Goal: Task Accomplishment & Management: Manage account settings

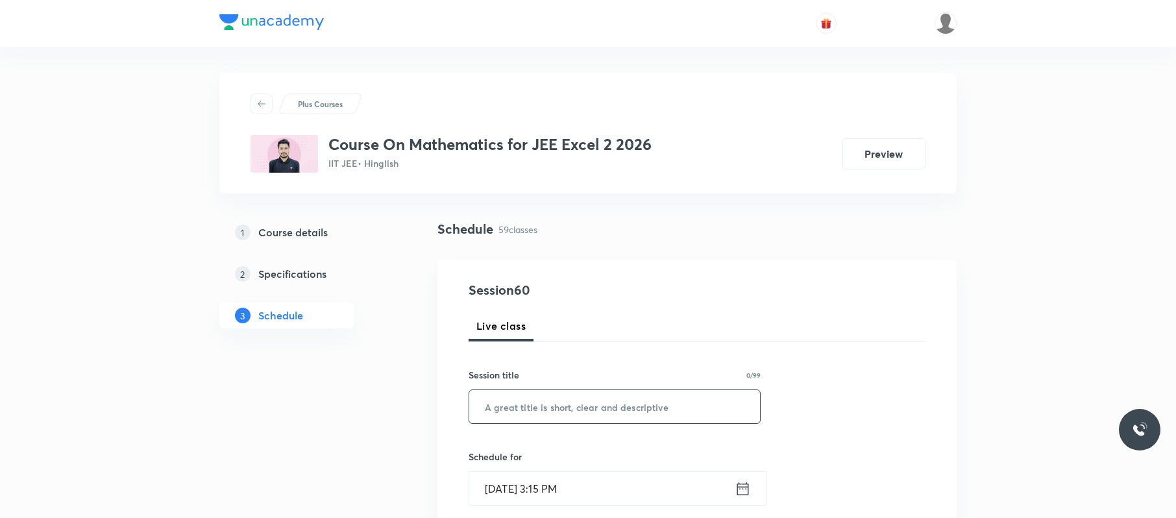
click at [567, 406] on input "text" at bounding box center [614, 406] width 291 height 33
paste input "text"
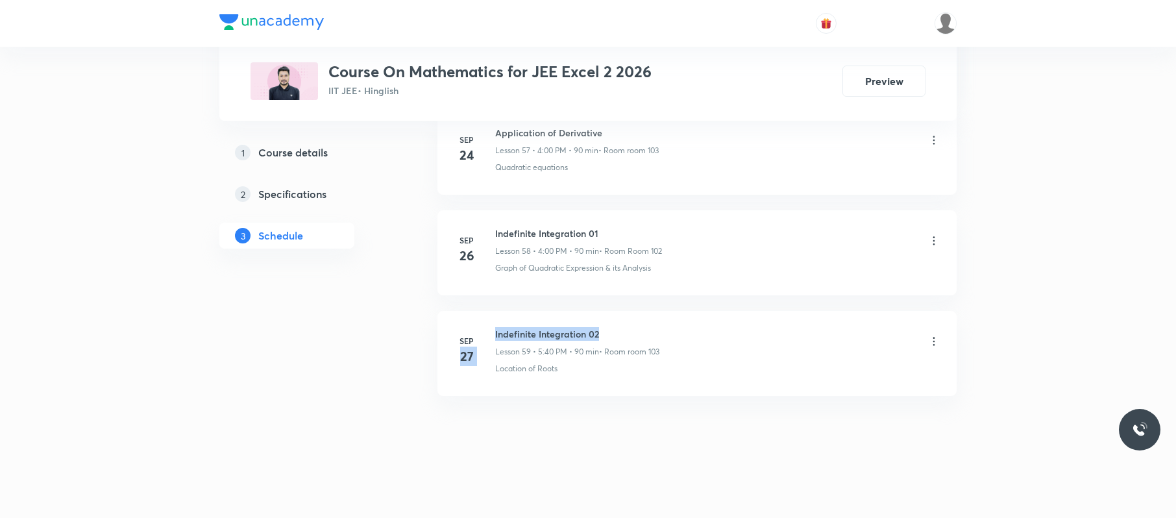
drag, startPoint x: 631, startPoint y: 317, endPoint x: 489, endPoint y: 330, distance: 142.8
click at [489, 330] on li "Sep 27 Indefinite Integration 02 Lesson 59 • 5:40 PM • 90 min • Room room 103 L…" at bounding box center [697, 353] width 519 height 85
copy div "27 Indefinite Integration 02"
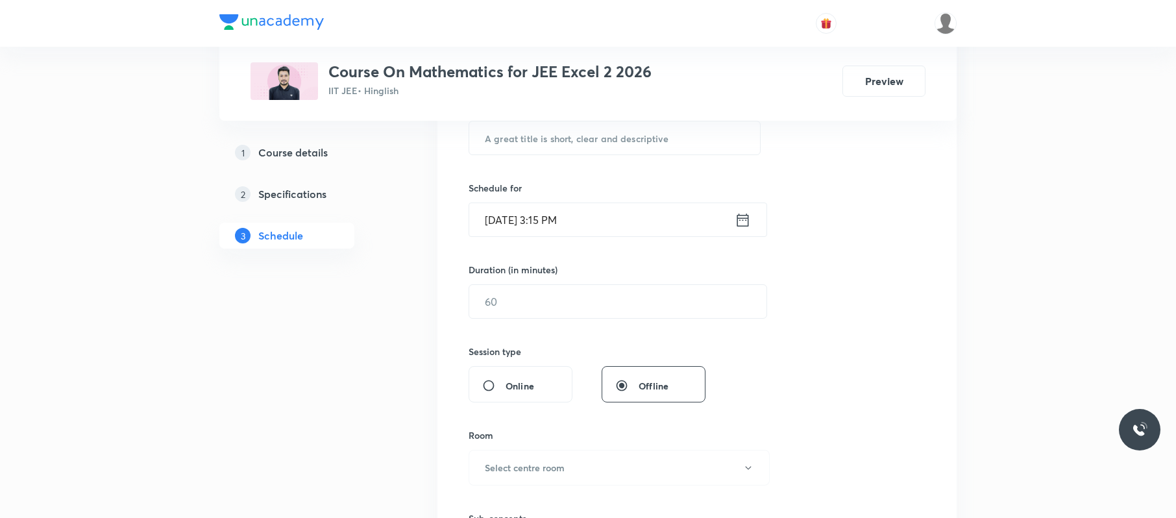
scroll to position [0, 0]
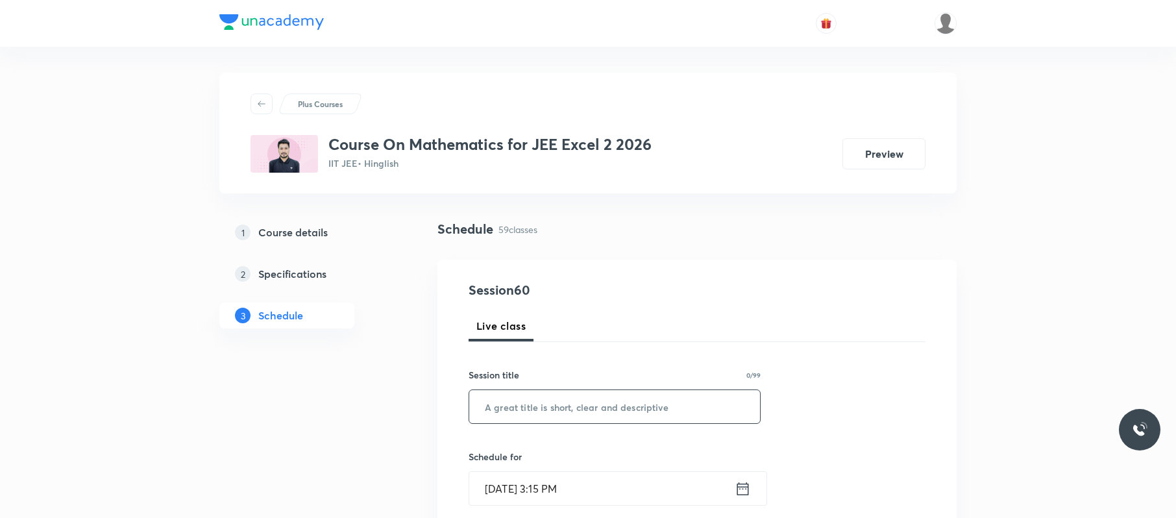
click at [663, 403] on input "text" at bounding box center [614, 406] width 291 height 33
paste input "27 Indefinite Integration 02"
click at [499, 408] on input "27 Indefinite Integration 02" at bounding box center [614, 406] width 291 height 33
type input "Indefinite Integration 02"
click at [605, 495] on input "Oct 7, 2025, 3:15 PM" at bounding box center [602, 488] width 266 height 33
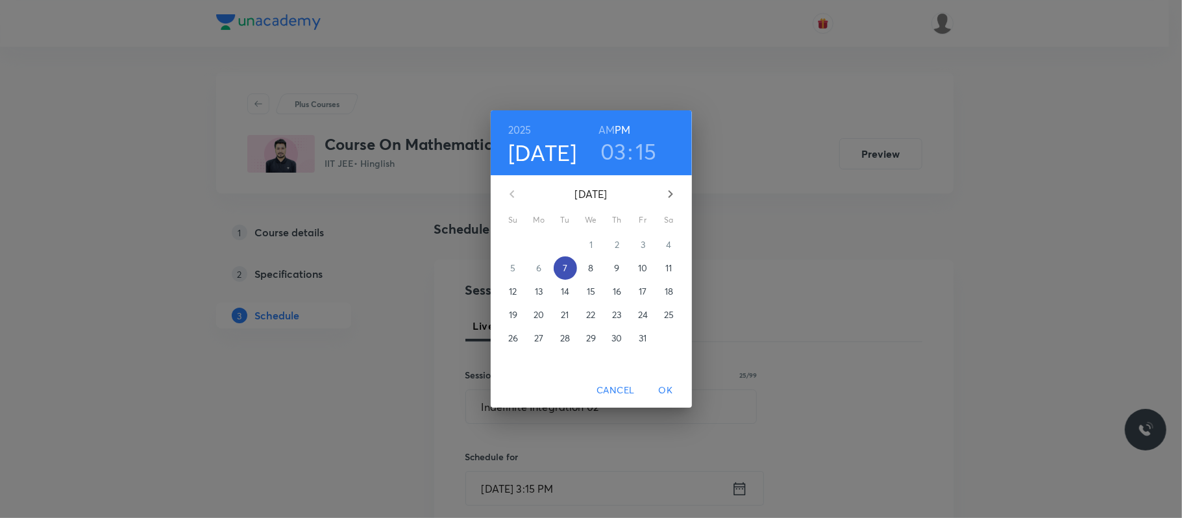
click at [564, 265] on p "7" at bounding box center [565, 268] width 5 height 13
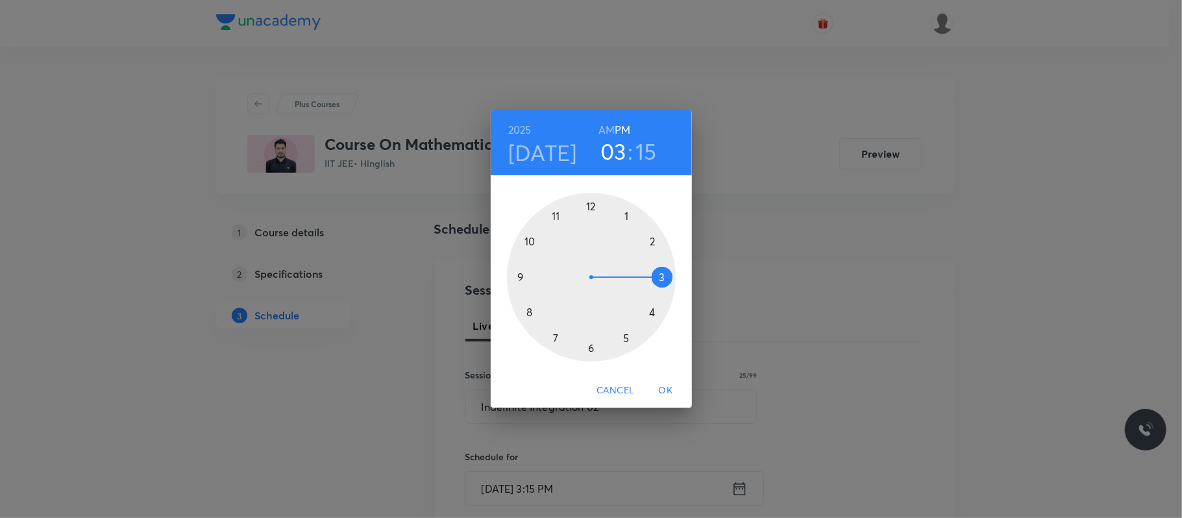
click at [626, 339] on div at bounding box center [591, 277] width 169 height 169
click at [531, 309] on div at bounding box center [591, 277] width 169 height 169
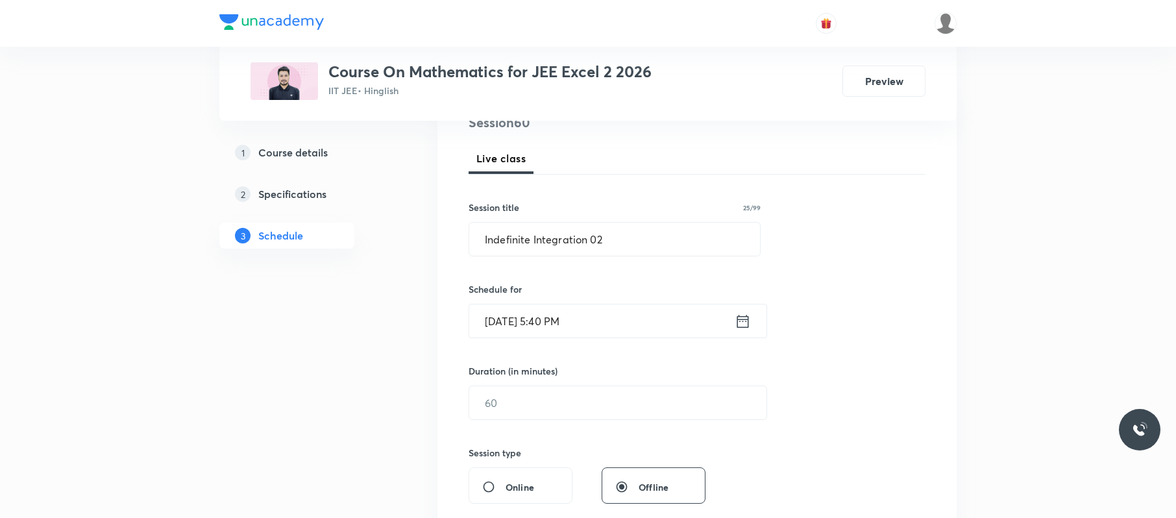
scroll to position [170, 0]
click at [541, 386] on input "text" at bounding box center [617, 400] width 297 height 33
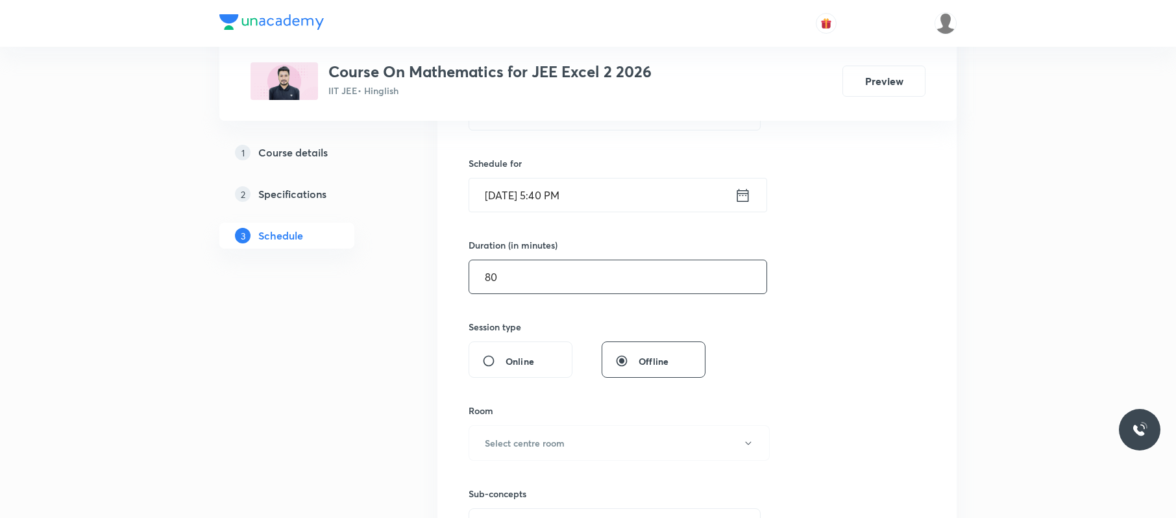
scroll to position [294, 0]
type input "8"
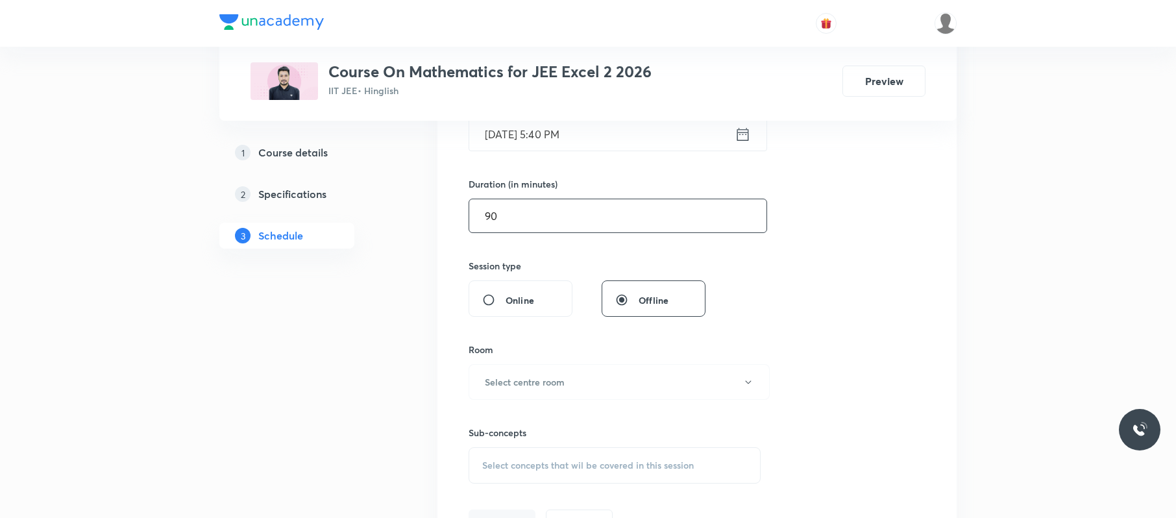
scroll to position [356, 0]
type input "90"
click at [557, 367] on button "Select centre room" at bounding box center [619, 381] width 301 height 36
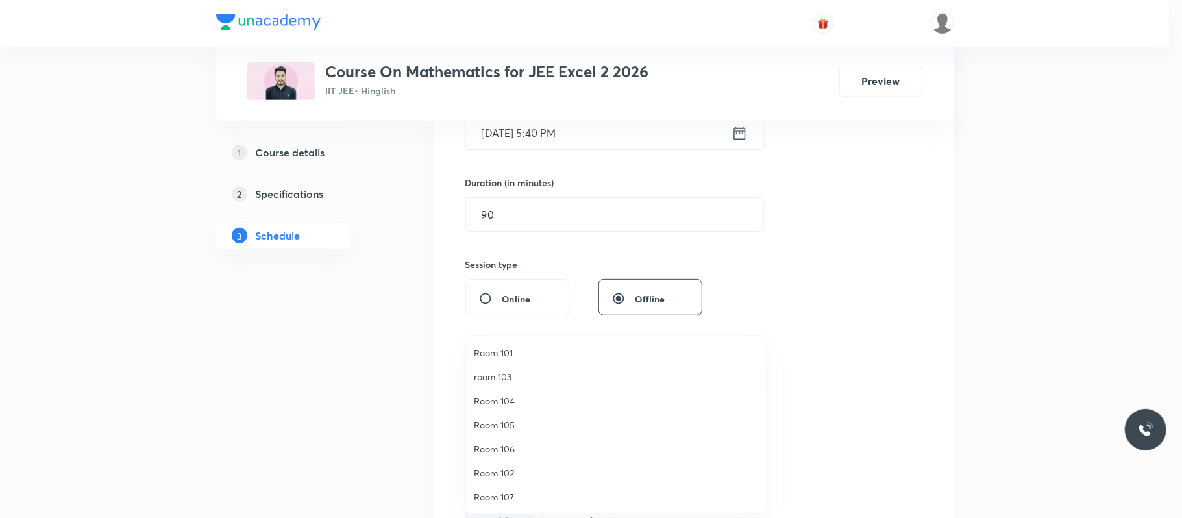
click at [513, 375] on span "room 103" at bounding box center [616, 377] width 284 height 14
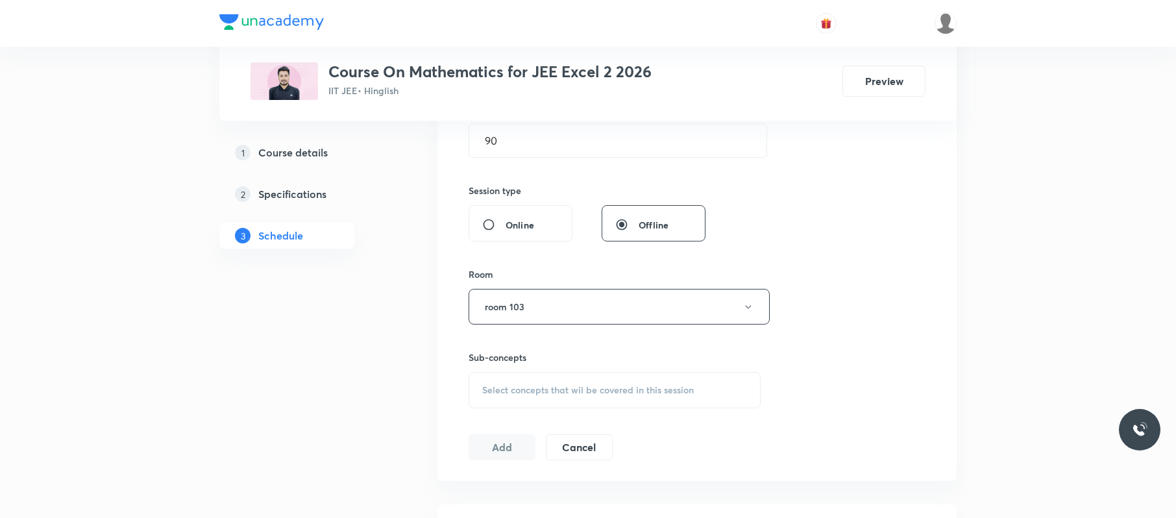
scroll to position [431, 0]
click at [538, 377] on div "Select concepts that wil be covered in this session" at bounding box center [615, 389] width 292 height 36
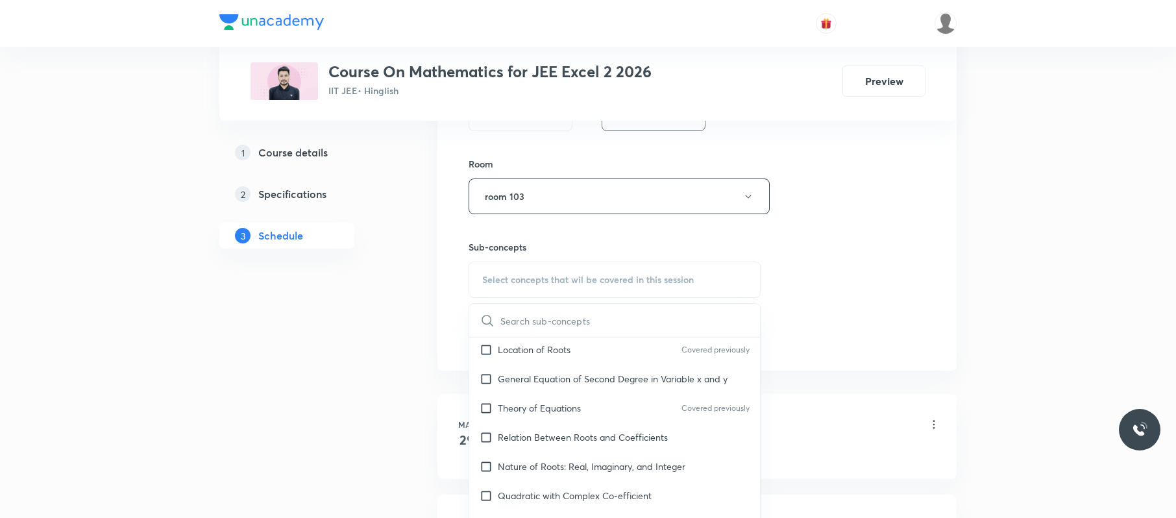
scroll to position [497, 0]
click at [556, 415] on p "Theory of Equations" at bounding box center [539, 408] width 83 height 14
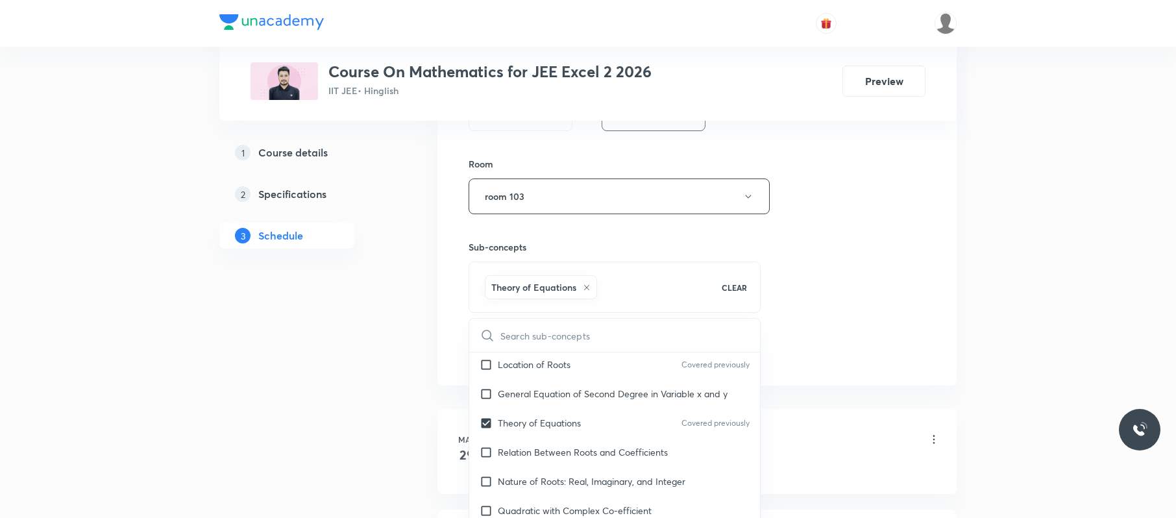
checkbox input "true"
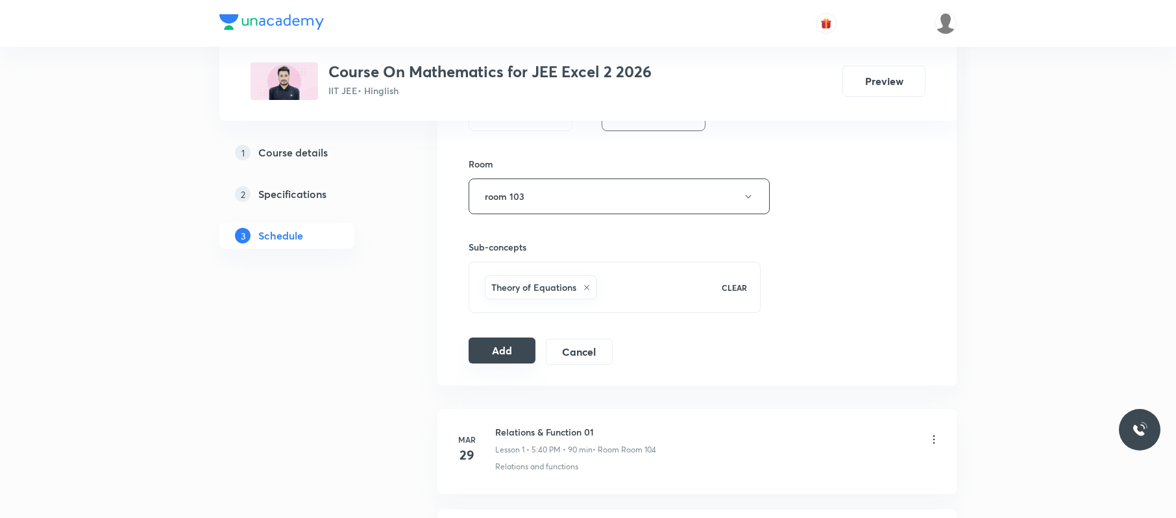
click at [508, 346] on button "Add" at bounding box center [502, 351] width 67 height 26
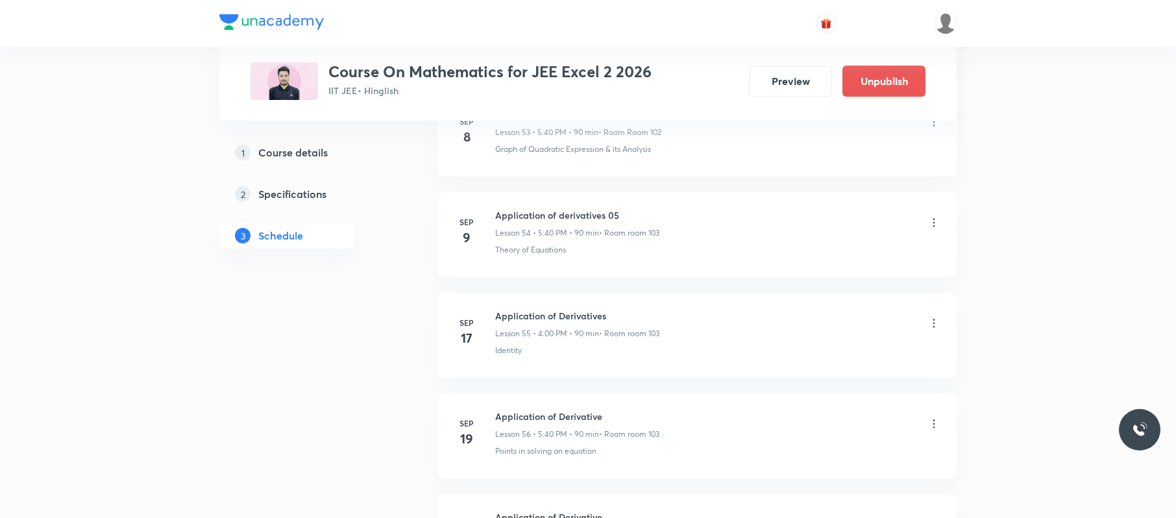
scroll to position [5989, 0]
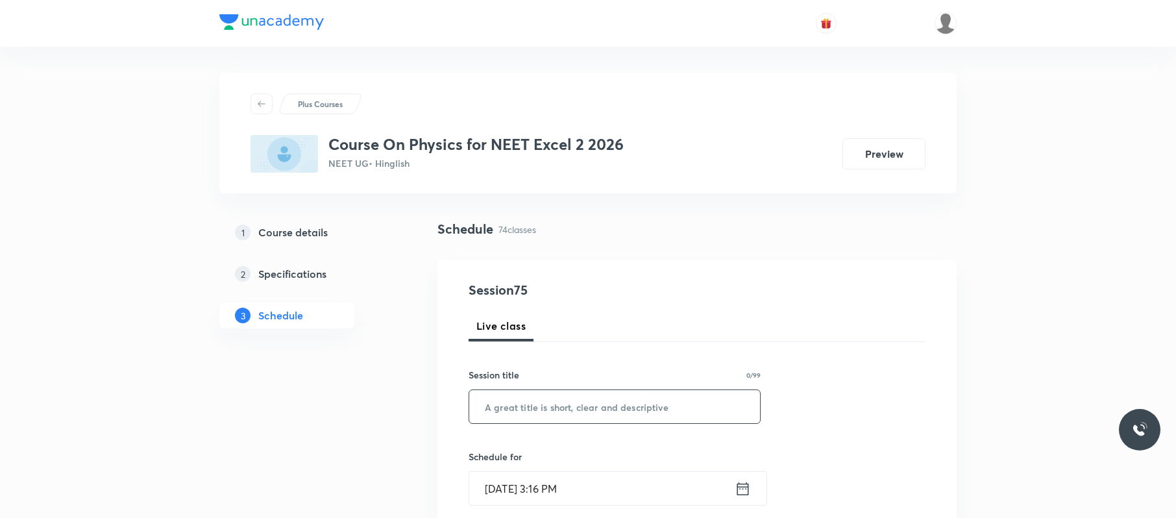
click at [669, 398] on input "text" at bounding box center [614, 406] width 291 height 33
paste input "Ray optics"
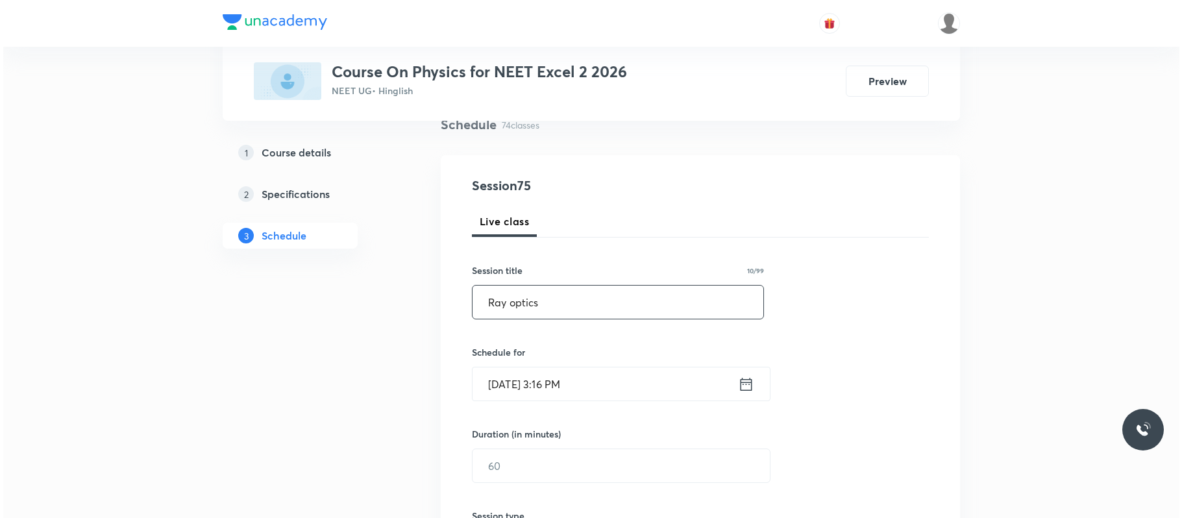
scroll to position [108, 0]
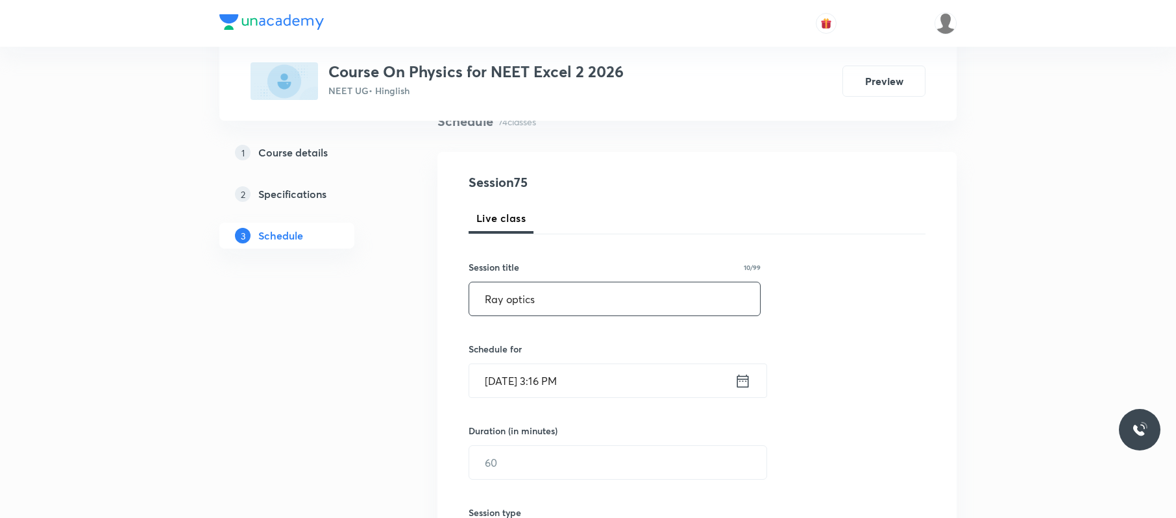
type input "Ray optics"
click at [621, 390] on input "Oct 7, 2025, 3:16 PM" at bounding box center [602, 380] width 266 height 33
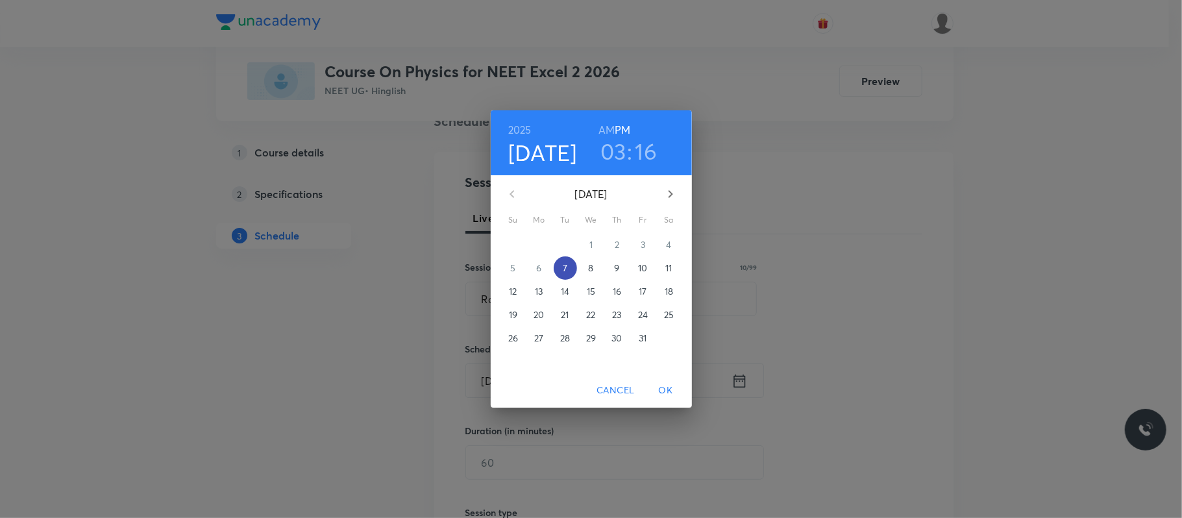
click at [567, 258] on button "7" at bounding box center [565, 267] width 23 height 23
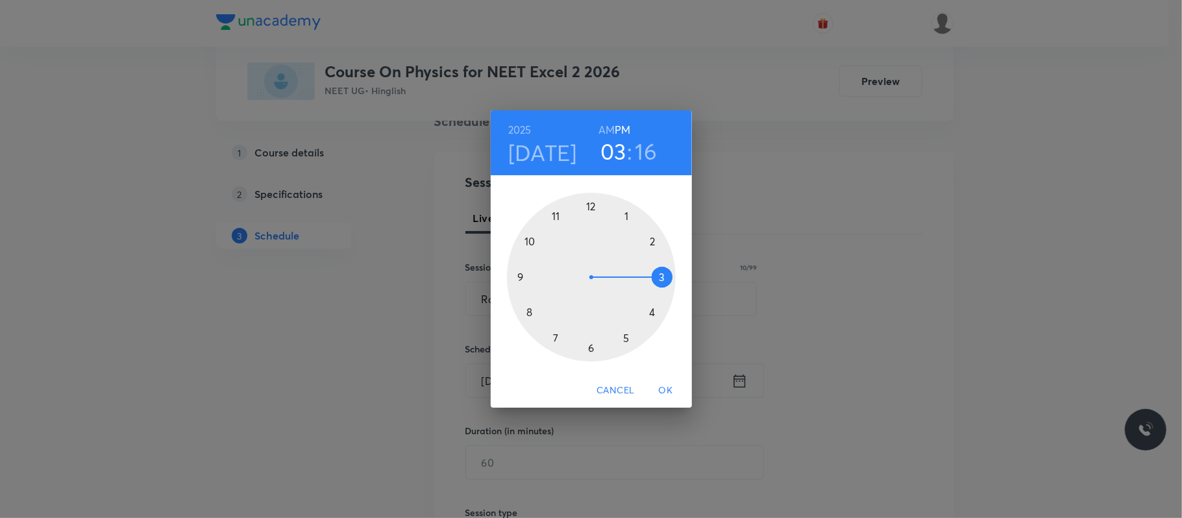
click at [653, 315] on div at bounding box center [591, 277] width 169 height 169
click at [592, 203] on div at bounding box center [591, 277] width 169 height 169
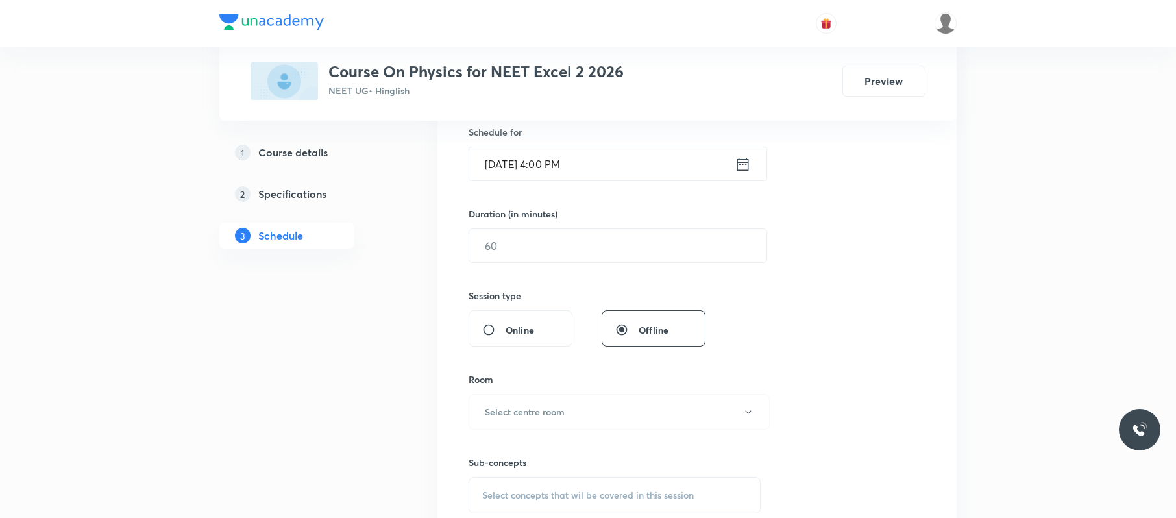
scroll to position [325, 0]
click at [562, 245] on input "text" at bounding box center [617, 245] width 297 height 33
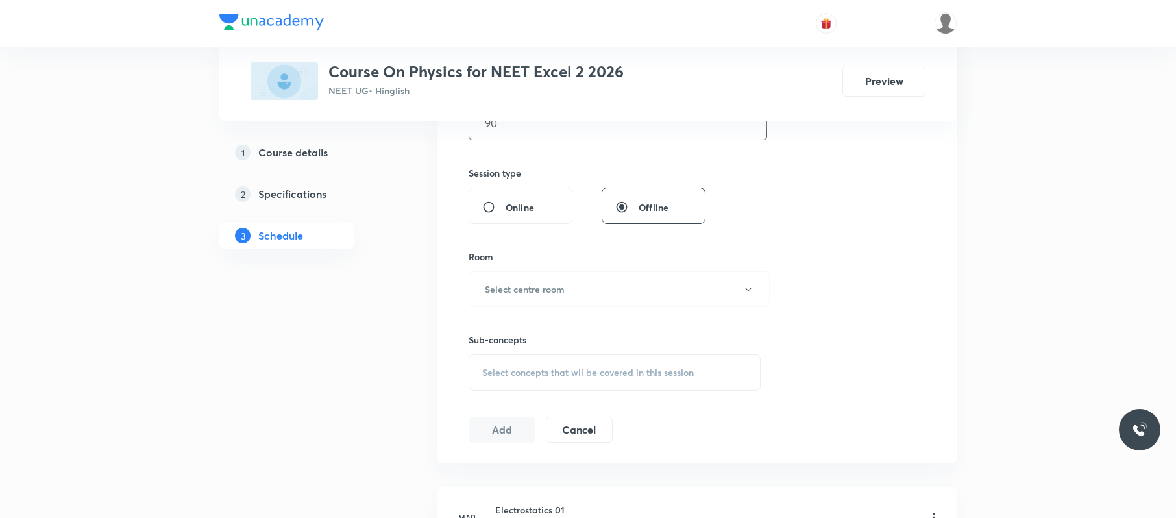
scroll to position [448, 0]
type input "90"
click at [528, 279] on button "Select centre room" at bounding box center [619, 289] width 301 height 36
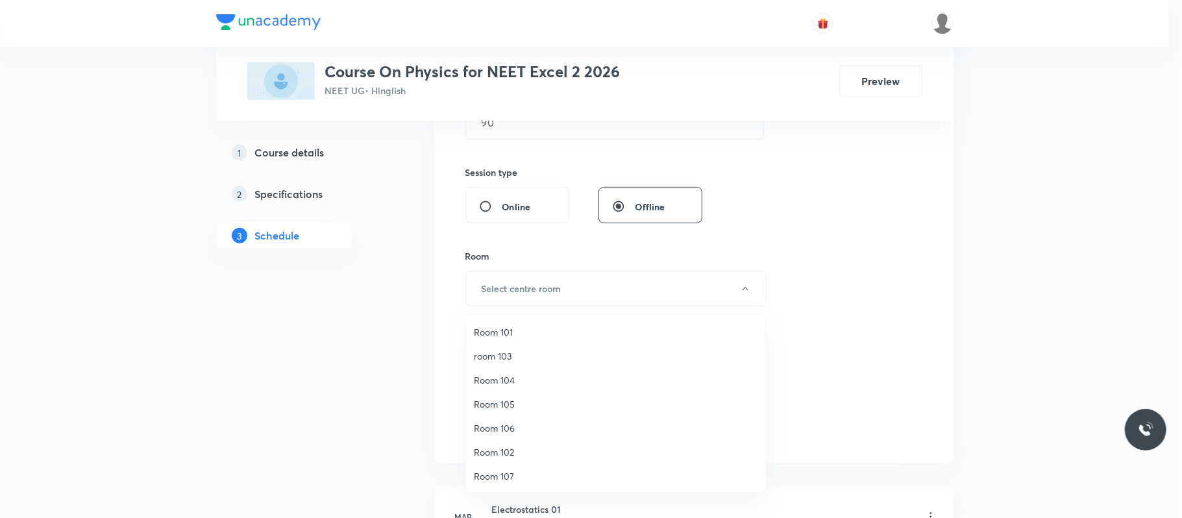
click at [494, 327] on span "Room 101" at bounding box center [616, 332] width 284 height 14
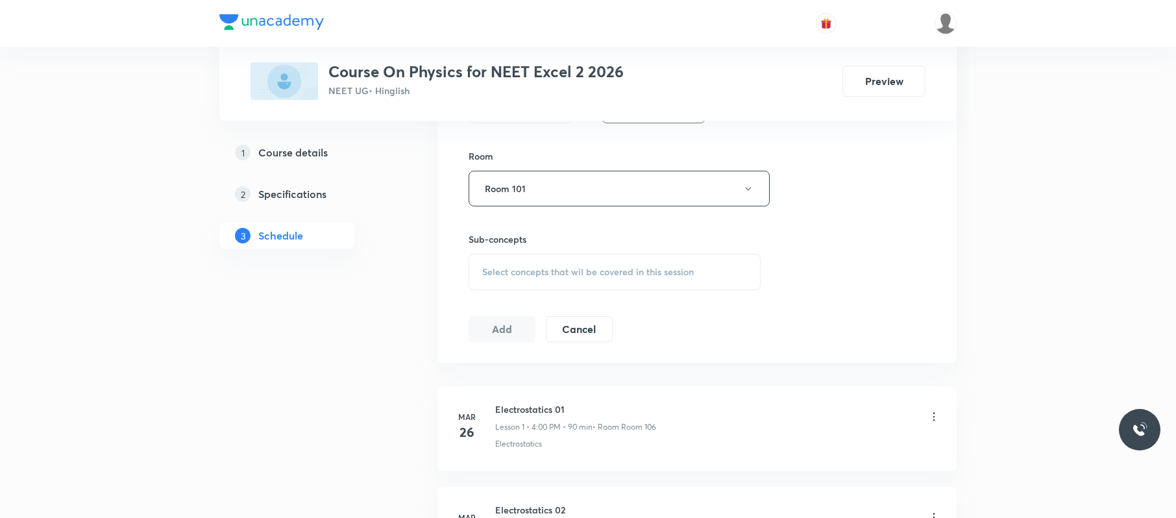
scroll to position [549, 0]
click at [588, 280] on div "Select concepts that wil be covered in this session" at bounding box center [615, 271] width 292 height 36
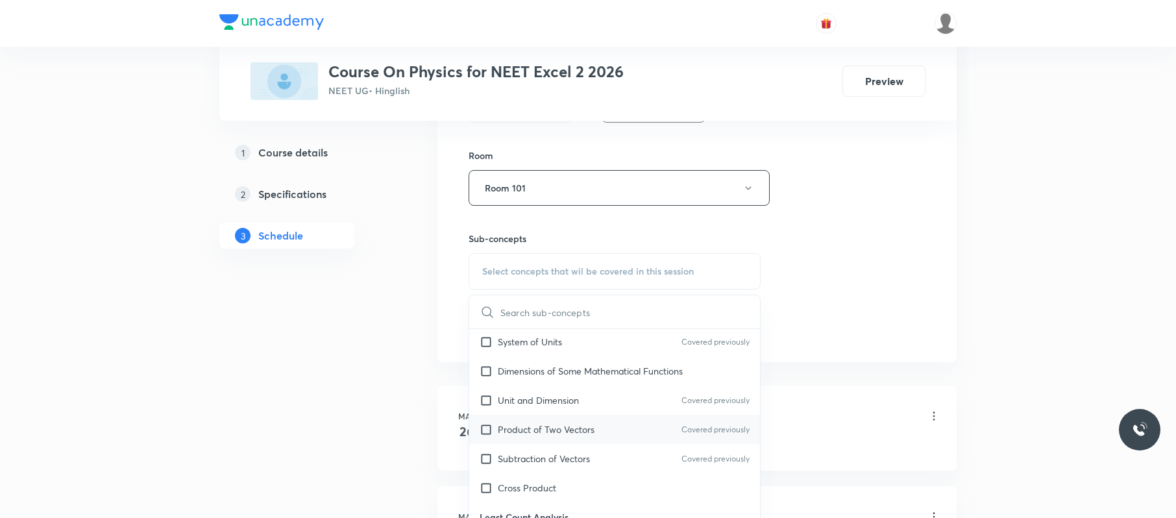
scroll to position [293, 0]
click at [587, 432] on p "Product of Two Vectors" at bounding box center [546, 428] width 97 height 14
click at [880, 279] on div "Session 75 Live class Session title 10/99 Ray optics ​ Schedule for Oct 7, 2025…" at bounding box center [697, 37] width 457 height 610
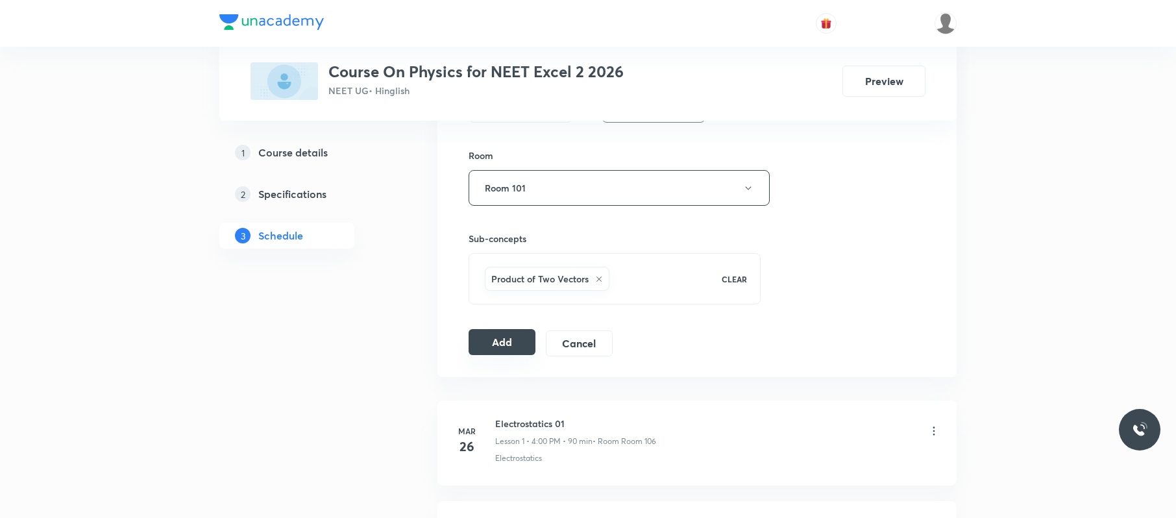
click at [510, 346] on button "Add" at bounding box center [502, 342] width 67 height 26
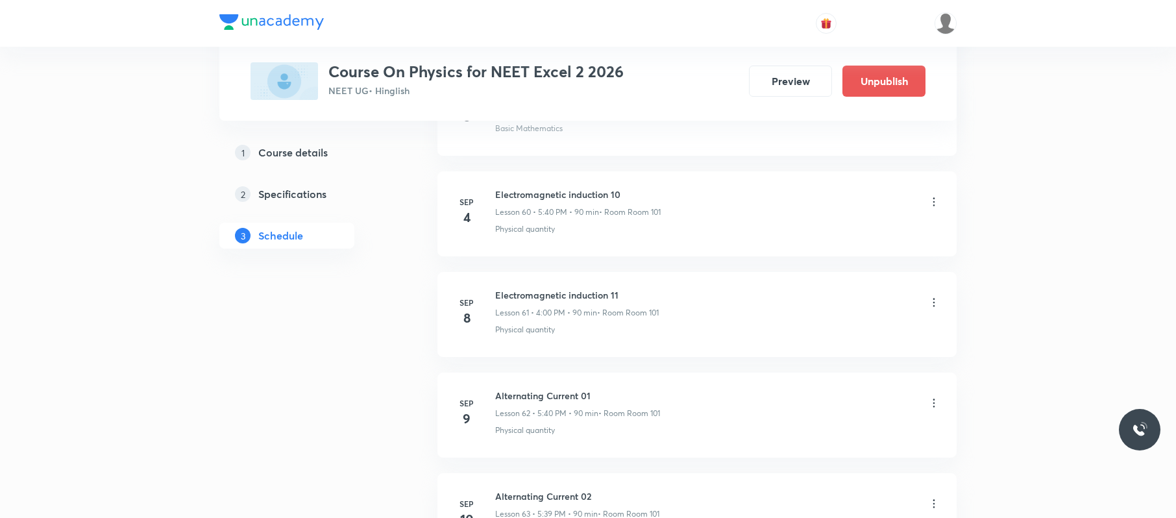
scroll to position [7505, 0]
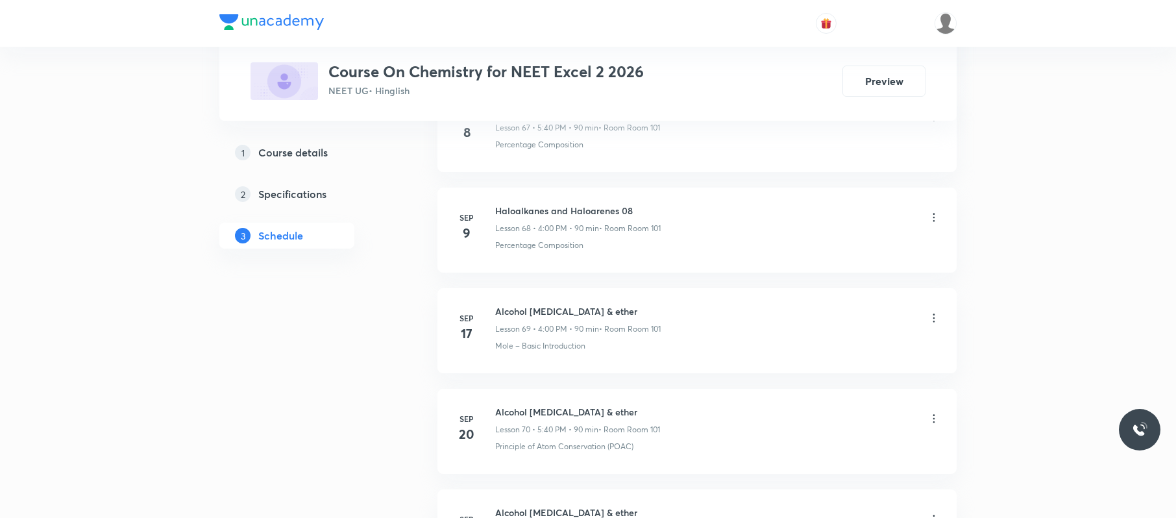
scroll to position [8105, 0]
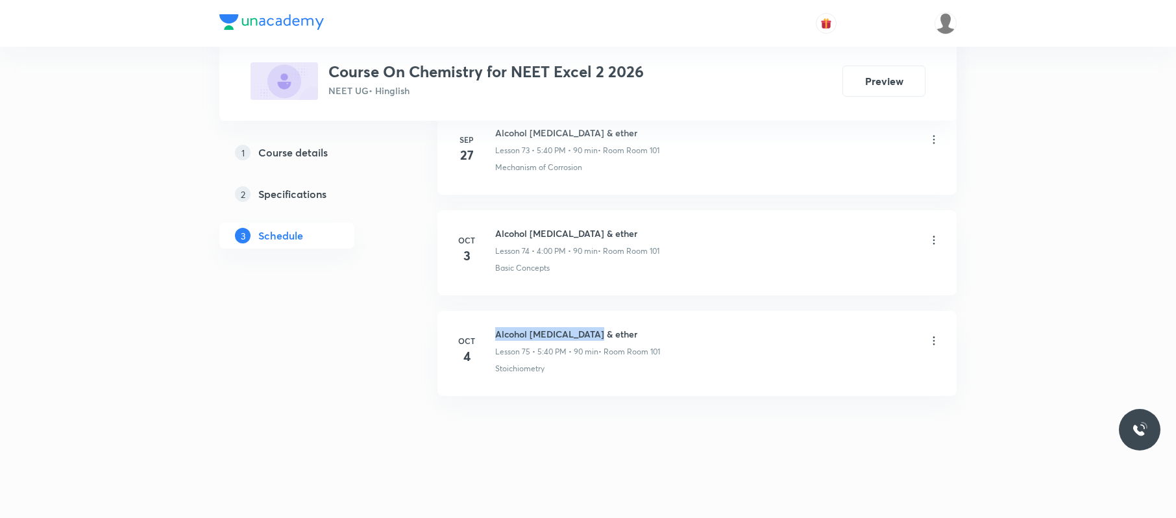
drag, startPoint x: 593, startPoint y: 330, endPoint x: 536, endPoint y: 334, distance: 57.3
click at [496, 334] on h6 "Alcohol phenol & ether" at bounding box center [577, 334] width 165 height 14
copy h6 "Alcohol phenol & ether"
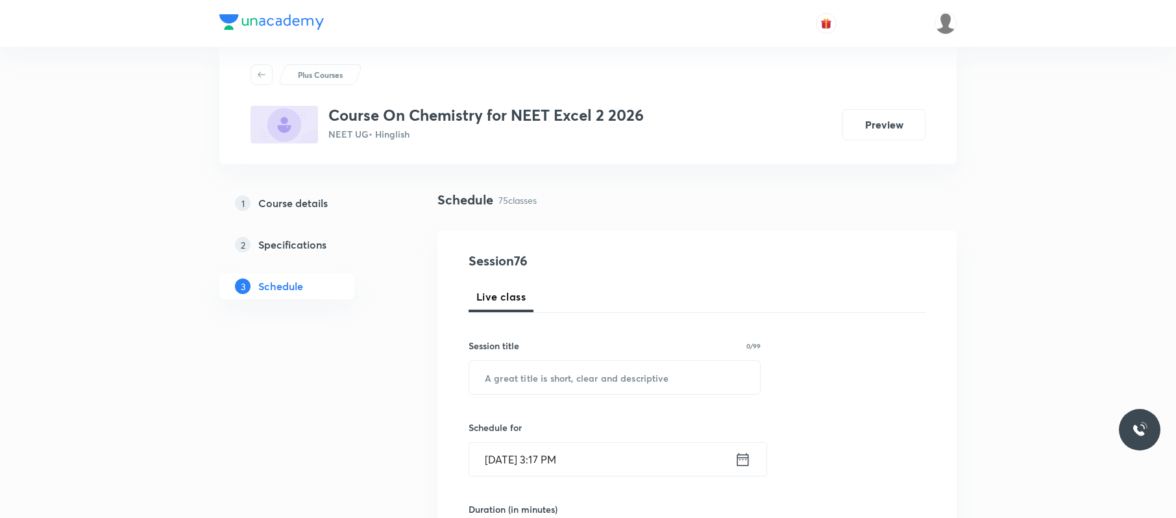
scroll to position [0, 0]
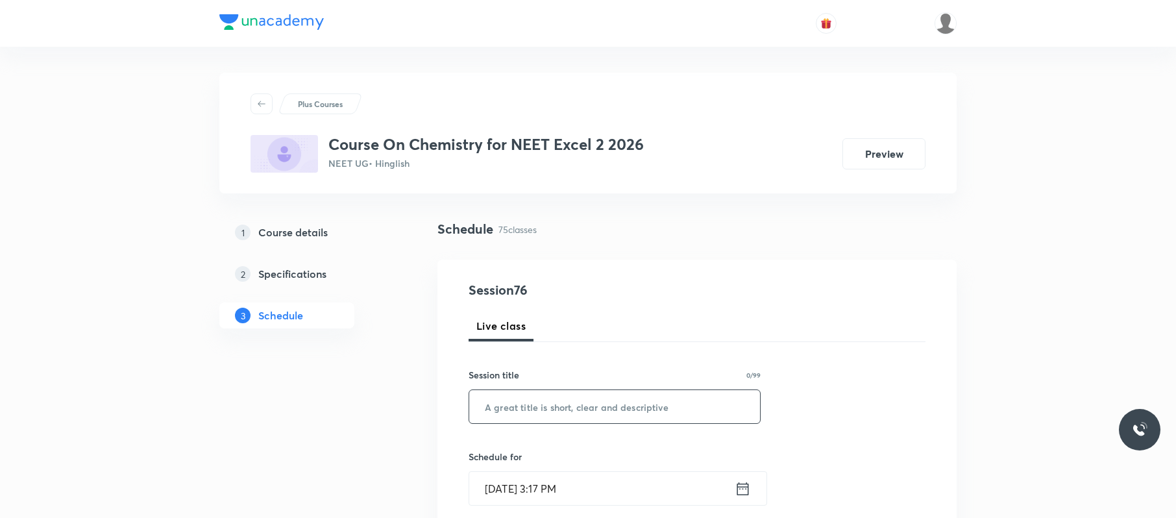
click at [625, 408] on input "text" at bounding box center [614, 406] width 291 height 33
paste input "Alcohol phenol & ether"
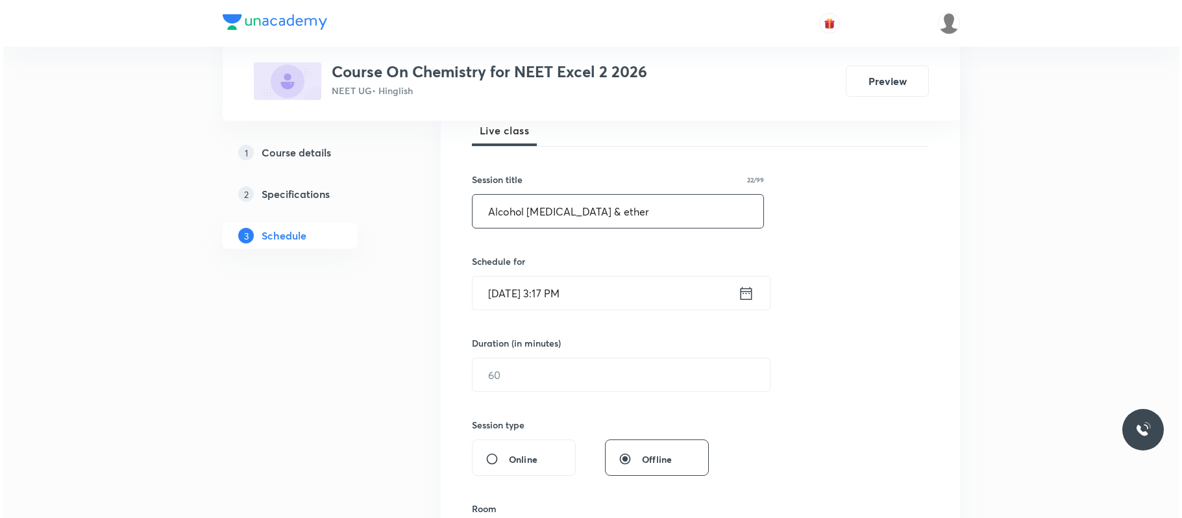
scroll to position [196, 0]
type input "Alcohol phenol & ether"
click at [624, 296] on input "Oct 7, 2025, 3:17 PM" at bounding box center [602, 292] width 266 height 33
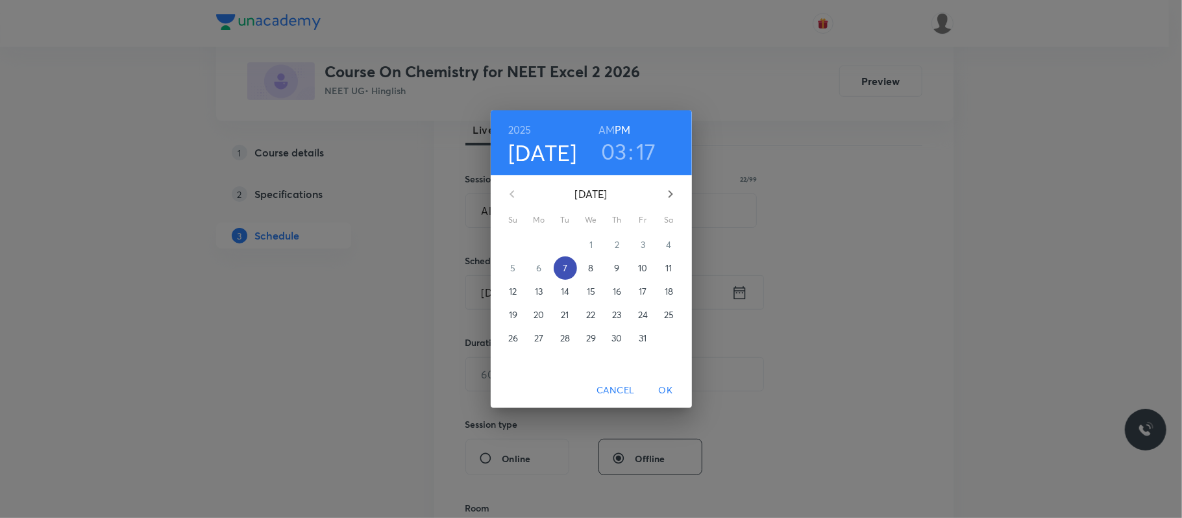
click at [567, 265] on p "7" at bounding box center [565, 268] width 5 height 13
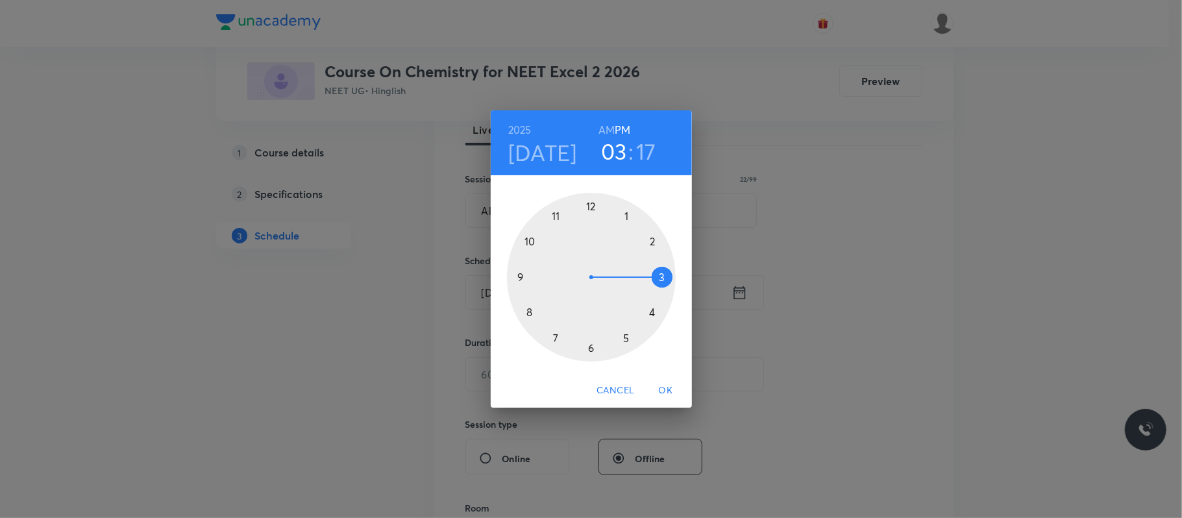
click at [624, 338] on div at bounding box center [591, 277] width 169 height 169
click at [531, 314] on div at bounding box center [591, 277] width 169 height 169
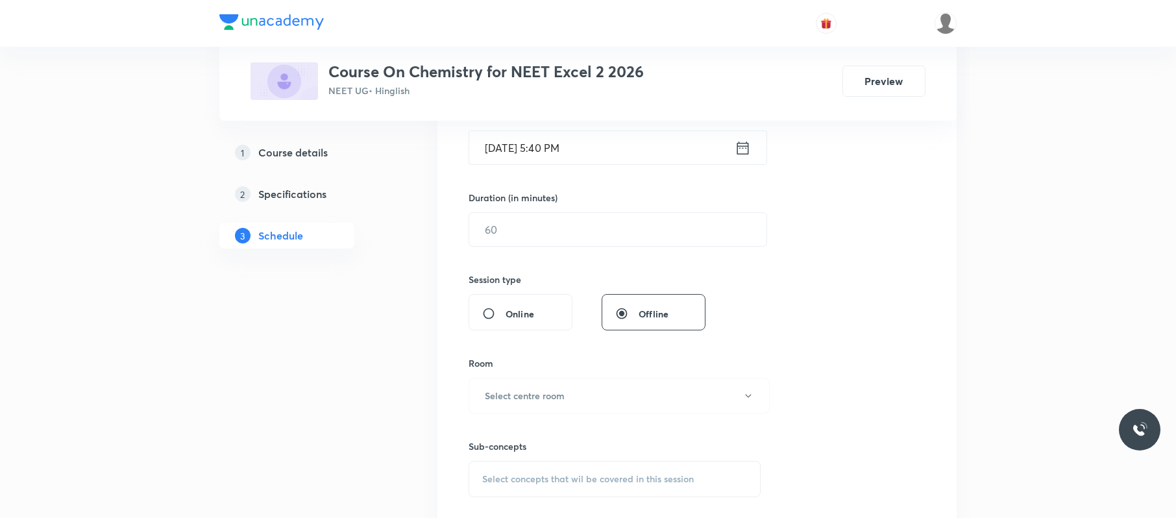
scroll to position [341, 0]
click at [578, 227] on input "text" at bounding box center [617, 228] width 297 height 33
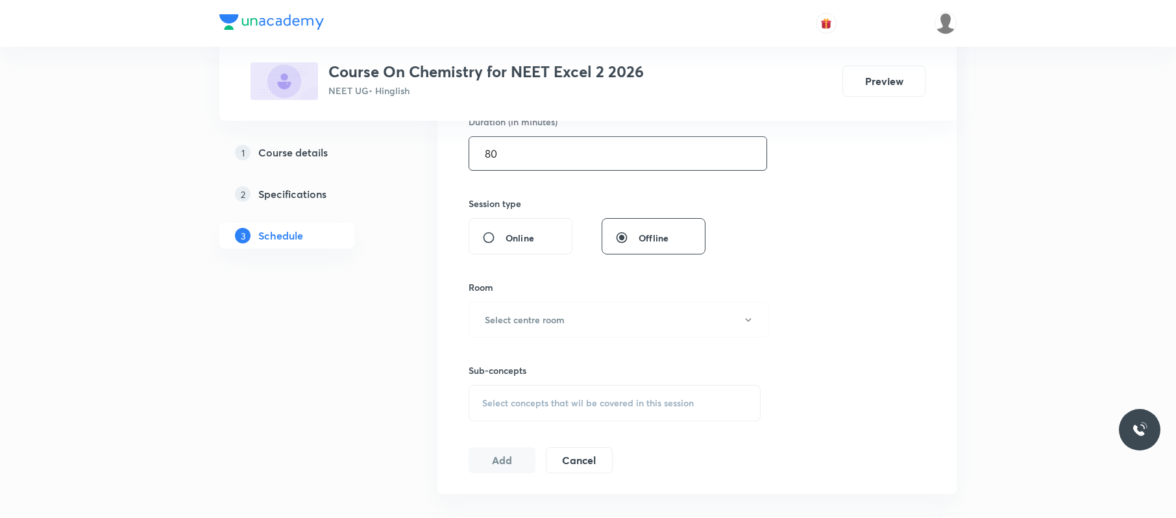
scroll to position [418, 0]
type input "8"
type input "90"
click at [667, 323] on button "Select centre room" at bounding box center [619, 319] width 301 height 36
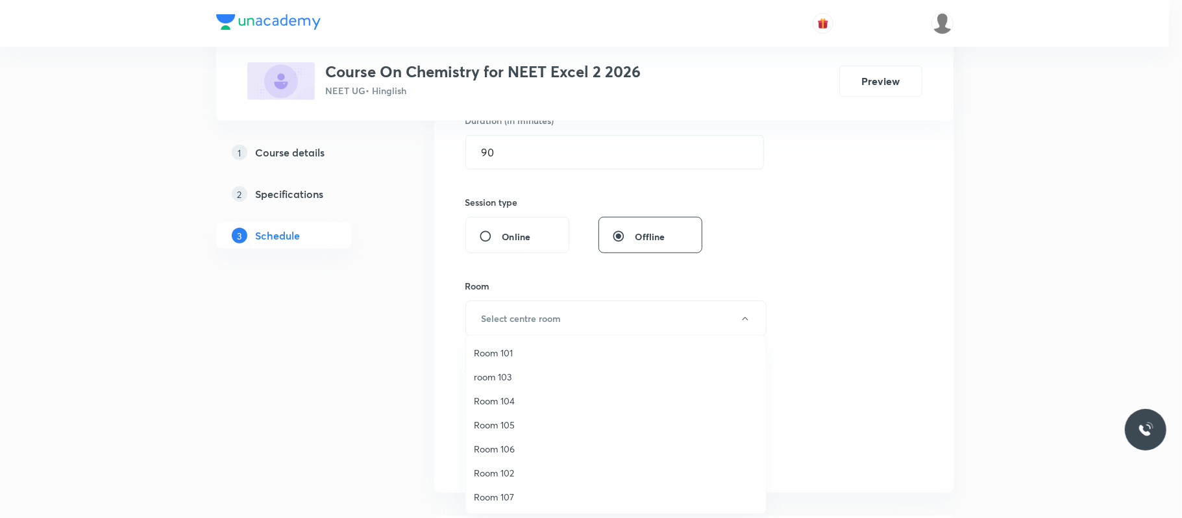
click at [506, 348] on span "Room 101" at bounding box center [616, 353] width 284 height 14
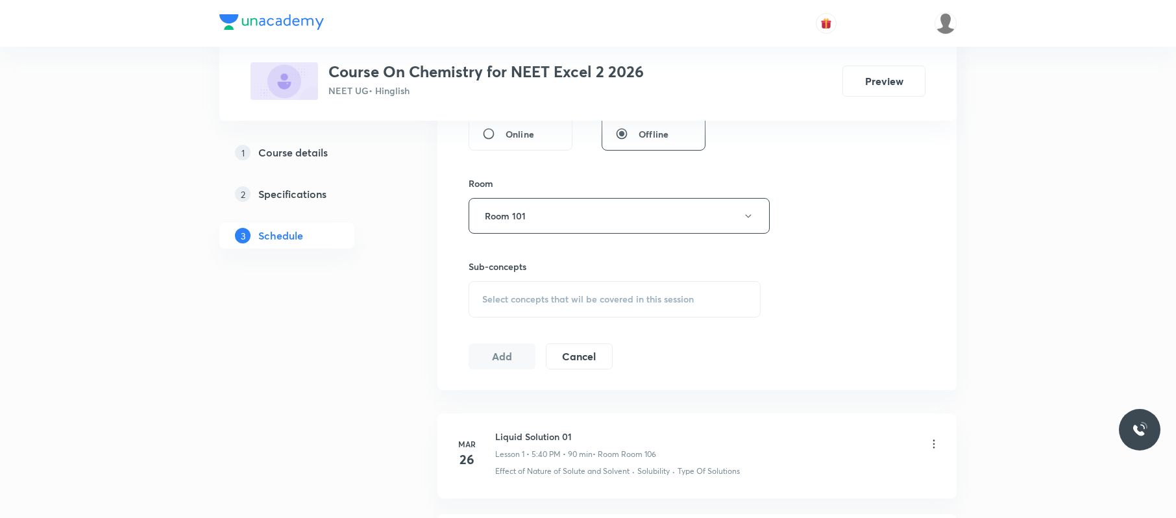
scroll to position [523, 0]
click at [573, 299] on span "Select concepts that wil be covered in this session" at bounding box center [588, 297] width 212 height 10
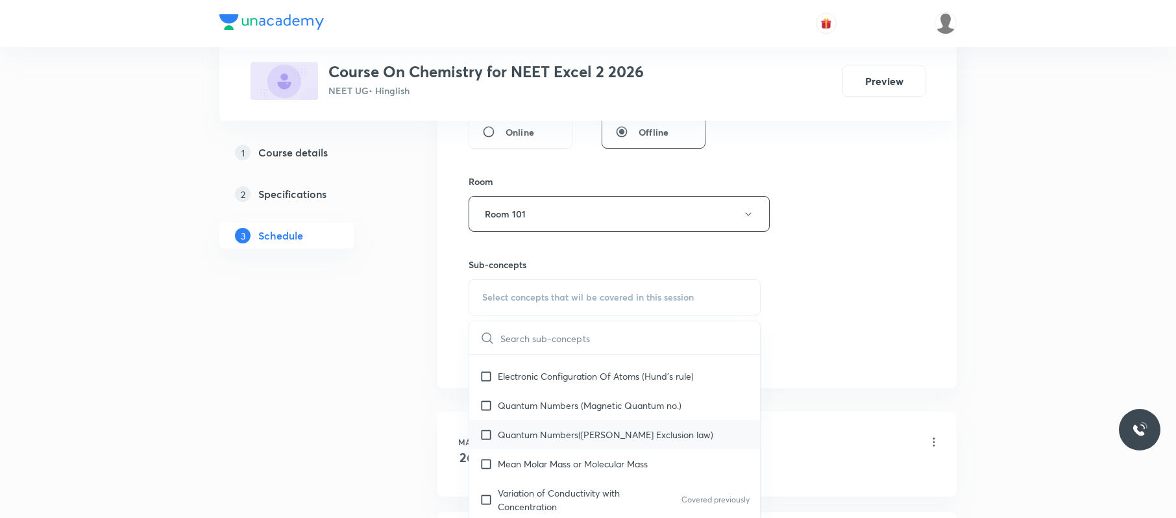
scroll to position [415, 0]
drag, startPoint x: 587, startPoint y: 421, endPoint x: 532, endPoint y: 393, distance: 61.6
click at [589, 421] on div "Quantum Numbers(Pauli's Exclusion law)" at bounding box center [614, 433] width 291 height 29
click at [898, 314] on div "Session 76 Live class Session title 22/99 Alcohol phenol & ether ​ Schedule for…" at bounding box center [697, 63] width 457 height 610
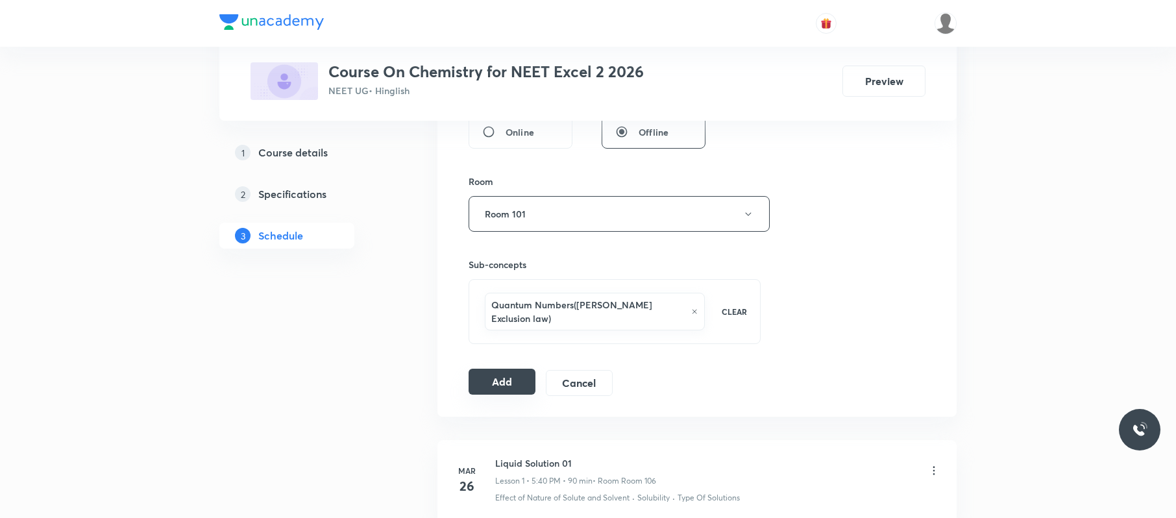
click at [510, 369] on button "Add" at bounding box center [502, 382] width 67 height 26
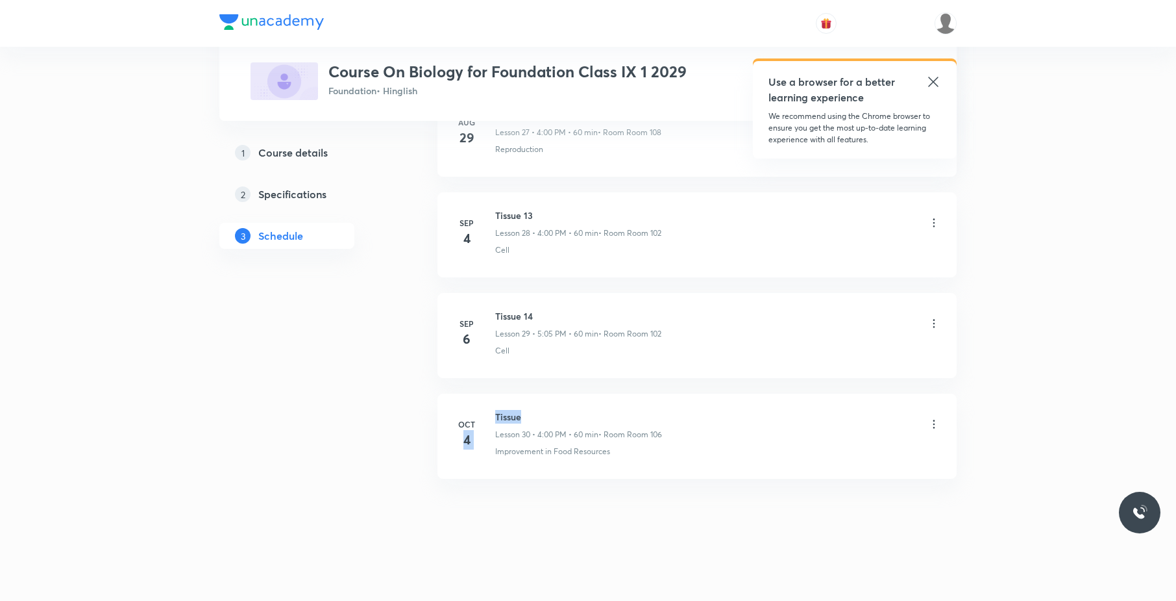
click at [486, 413] on div "[DATE] Tissue Lesson 30 • 4:00 PM • 60 min • Room Room 106 Improvement in Food …" at bounding box center [697, 433] width 487 height 47
click at [551, 410] on h6 "Tissue" at bounding box center [578, 417] width 167 height 14
click at [525, 450] on p "Improvement in Food Resources" at bounding box center [552, 451] width 115 height 12
drag, startPoint x: 533, startPoint y: 413, endPoint x: 489, endPoint y: 410, distance: 44.2
click at [489, 410] on div "[DATE] Tissue Lesson 30 • 4:00 PM • 60 min • Room Room 106 Improvement in Food …" at bounding box center [697, 433] width 487 height 47
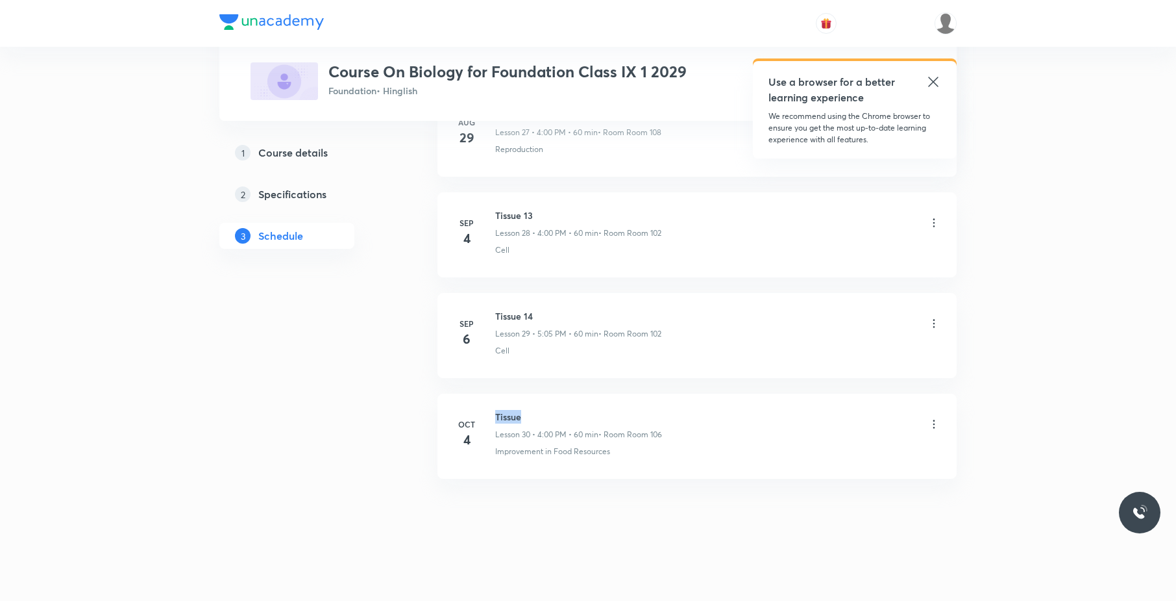
copy h6 "Tissue"
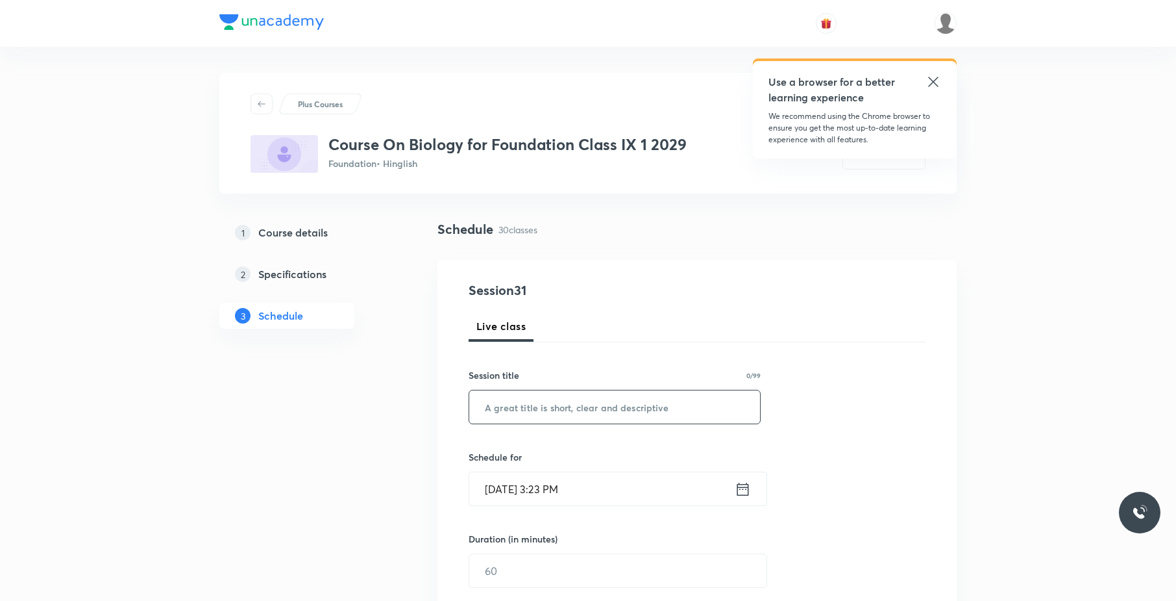
click at [639, 403] on input "text" at bounding box center [614, 406] width 291 height 33
paste input "Tissue"
type input "Tissue"
click at [602, 487] on input "[DATE] 3:23 PM" at bounding box center [602, 488] width 266 height 33
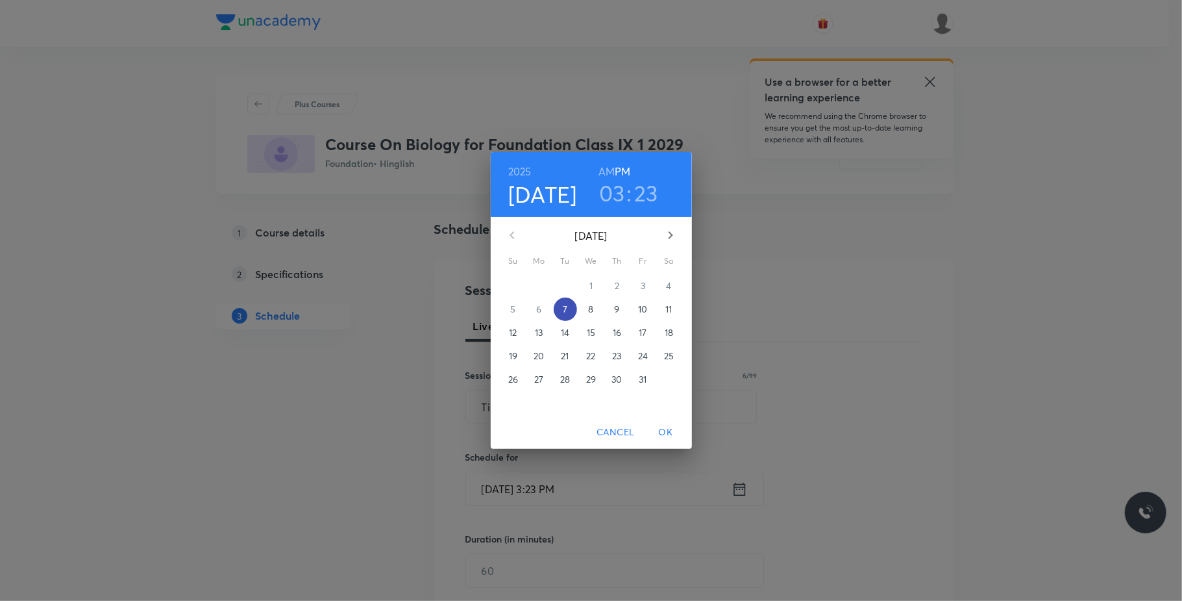
click at [569, 304] on span "7" at bounding box center [565, 309] width 23 height 13
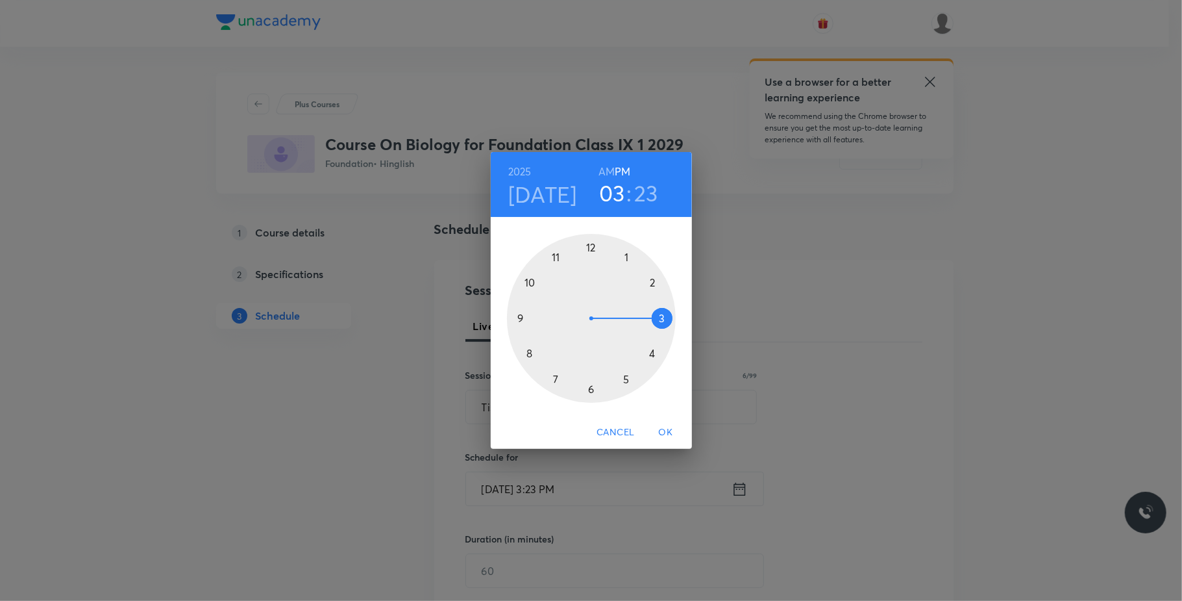
click at [656, 358] on div at bounding box center [591, 318] width 169 height 169
click at [595, 245] on div at bounding box center [591, 318] width 169 height 169
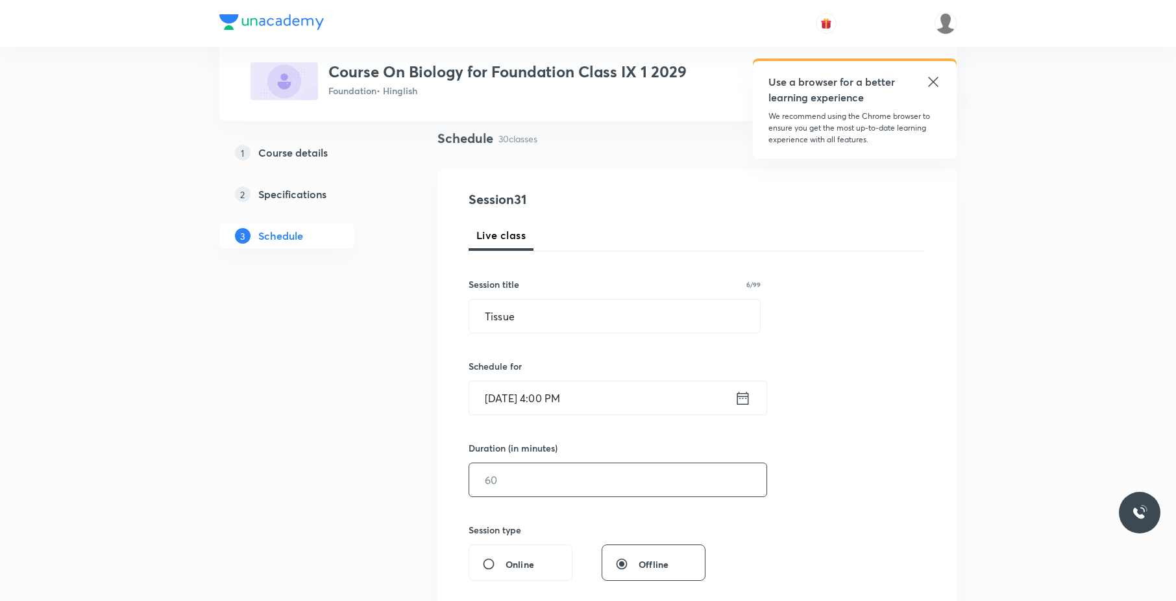
scroll to position [92, 0]
click at [538, 488] on input "text" at bounding box center [617, 478] width 297 height 33
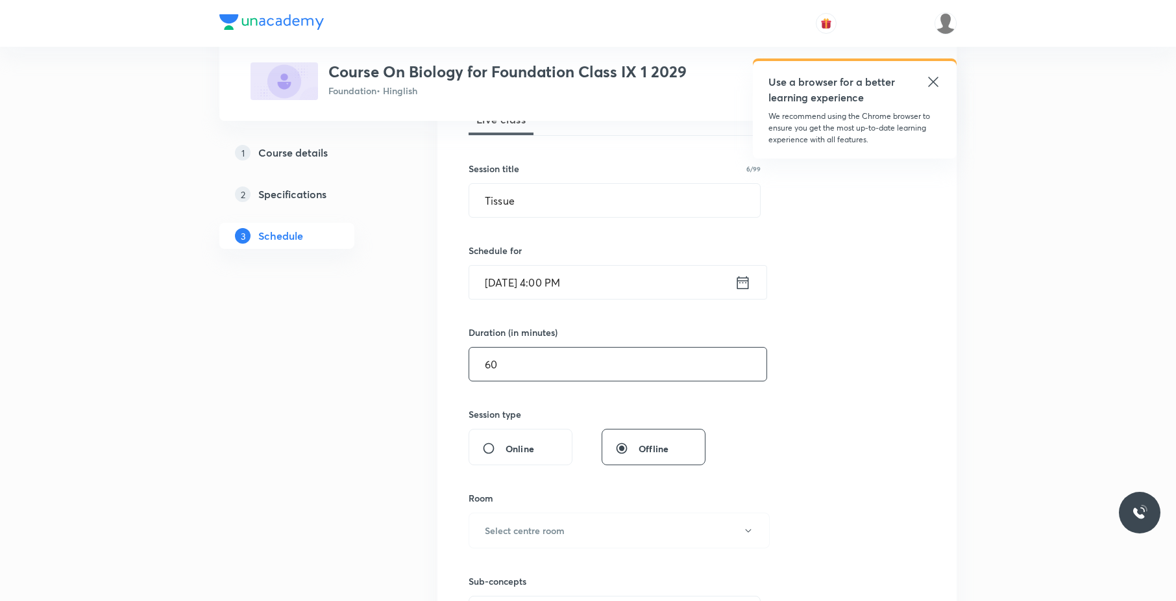
scroll to position [208, 0]
type input "60"
click at [526, 521] on button "Select centre room" at bounding box center [619, 529] width 301 height 36
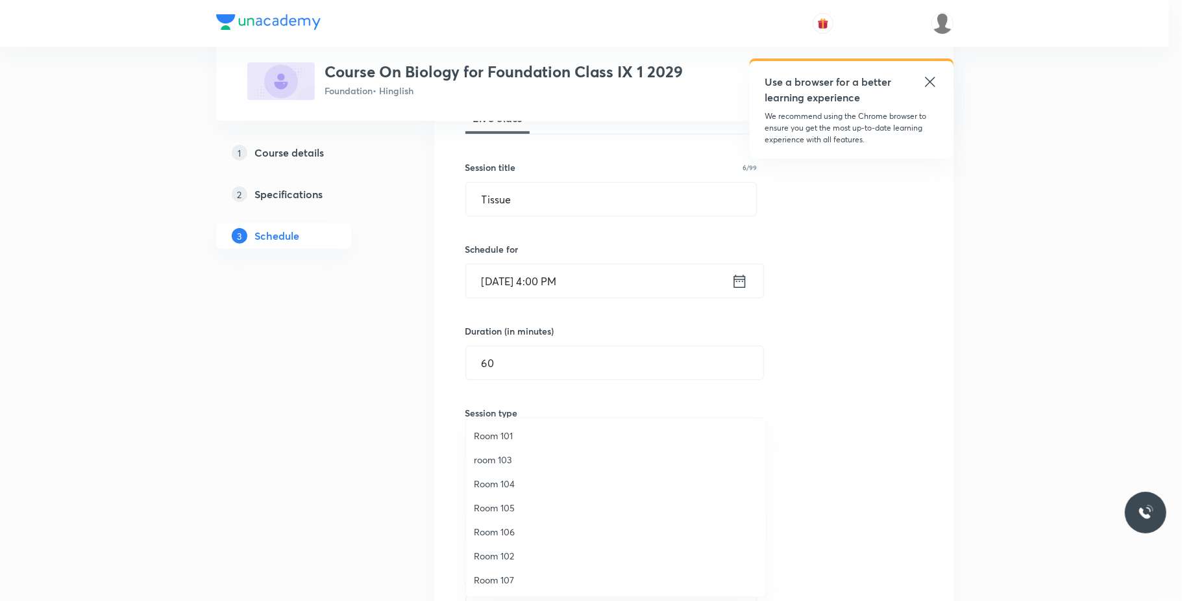
click at [526, 552] on span "Room 102" at bounding box center [616, 556] width 284 height 14
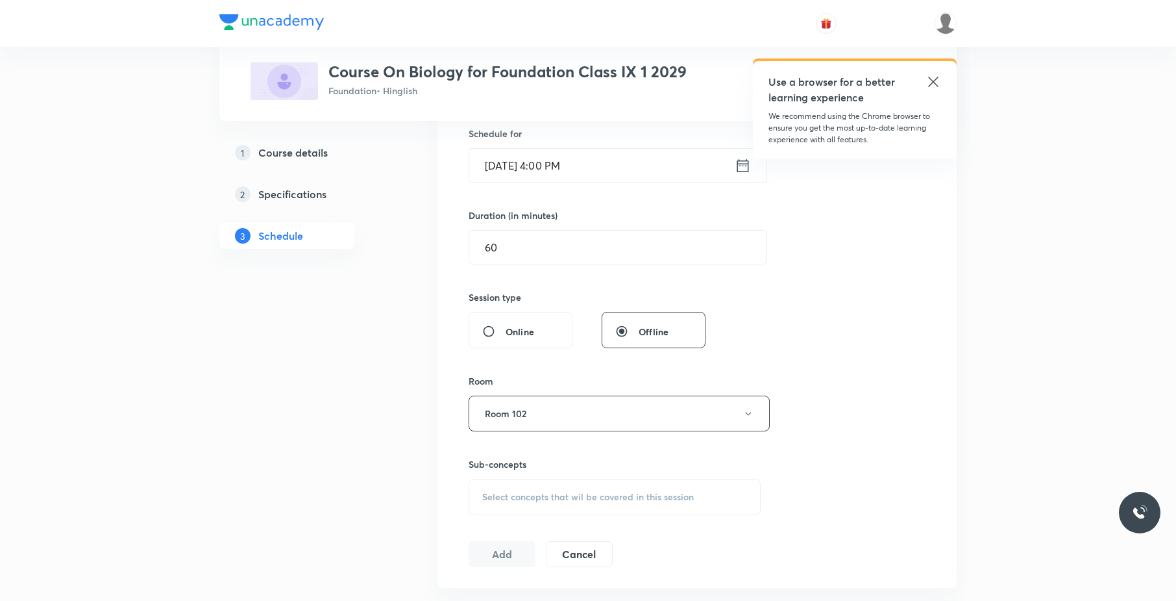
scroll to position [325, 0]
click at [571, 489] on div "Select concepts that wil be covered in this session" at bounding box center [615, 495] width 292 height 36
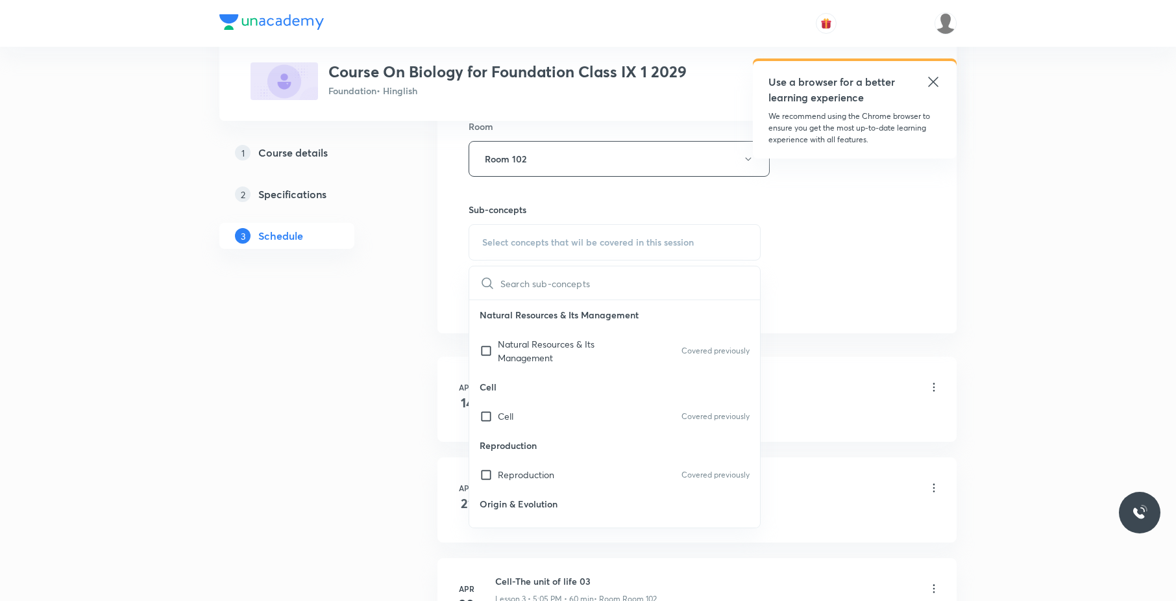
click at [566, 449] on p "Reproduction" at bounding box center [614, 444] width 291 height 29
click at [556, 423] on div "Cell Covered previously" at bounding box center [614, 415] width 291 height 29
checkbox input "true"
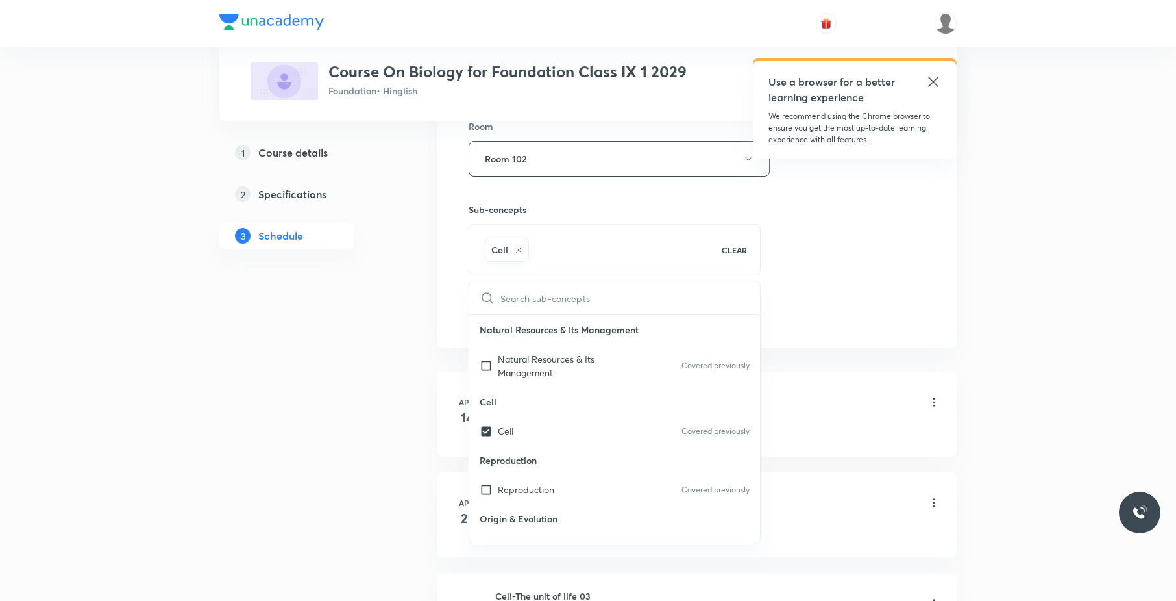
drag, startPoint x: 1013, startPoint y: 265, endPoint x: 624, endPoint y: 314, distance: 392.0
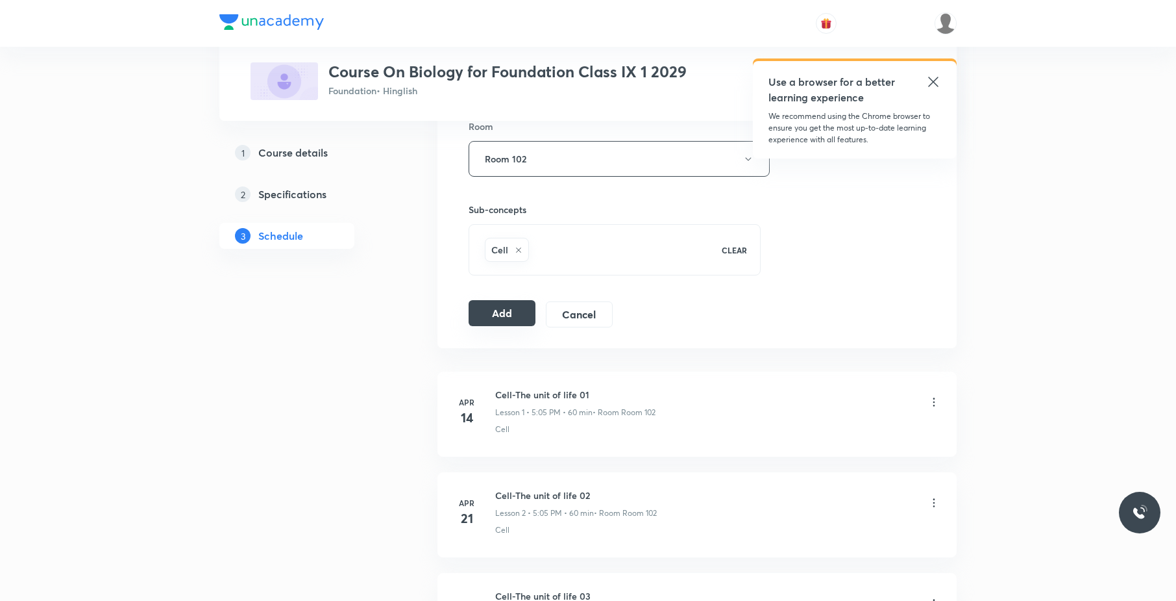
click at [512, 317] on button "Add" at bounding box center [502, 313] width 67 height 26
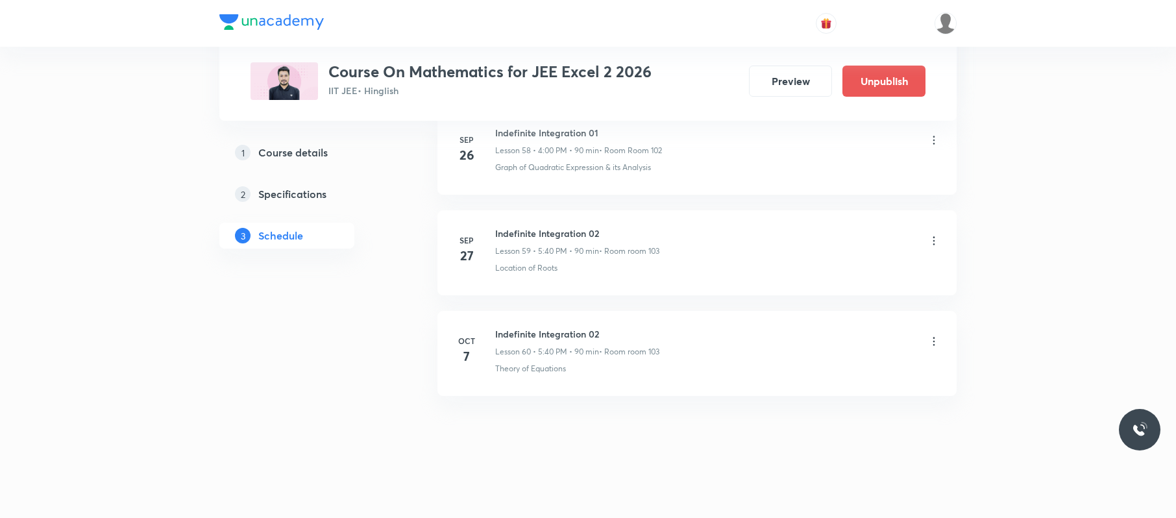
click at [932, 341] on icon at bounding box center [934, 341] width 13 height 13
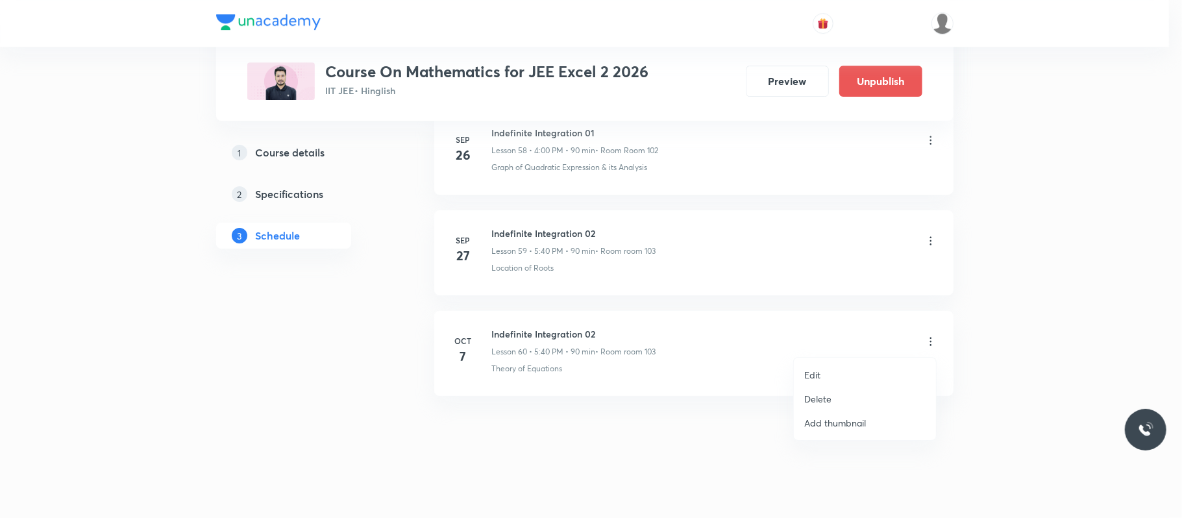
click at [843, 369] on li "Edit" at bounding box center [865, 375] width 142 height 24
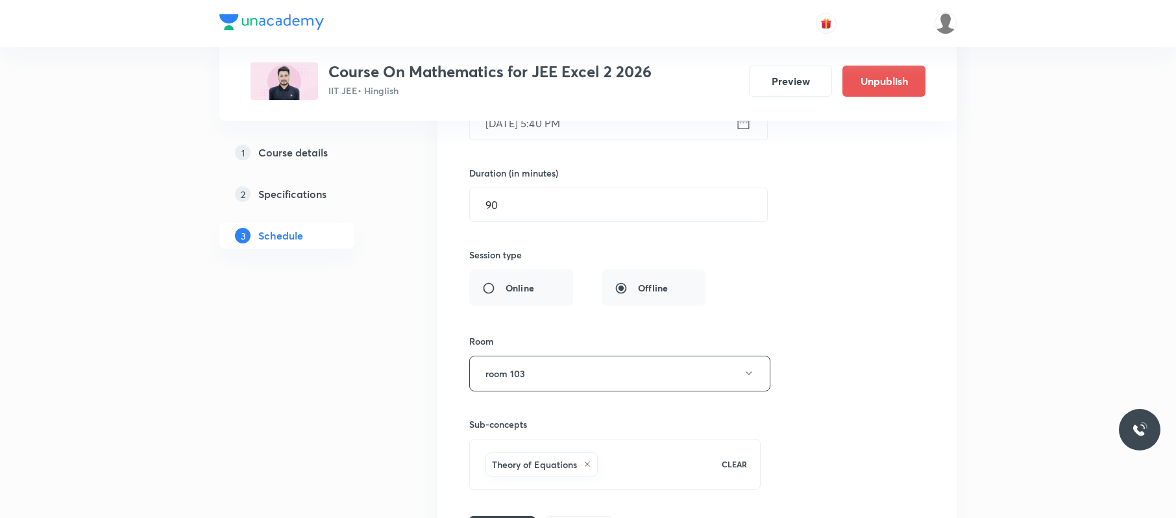
scroll to position [6285, 0]
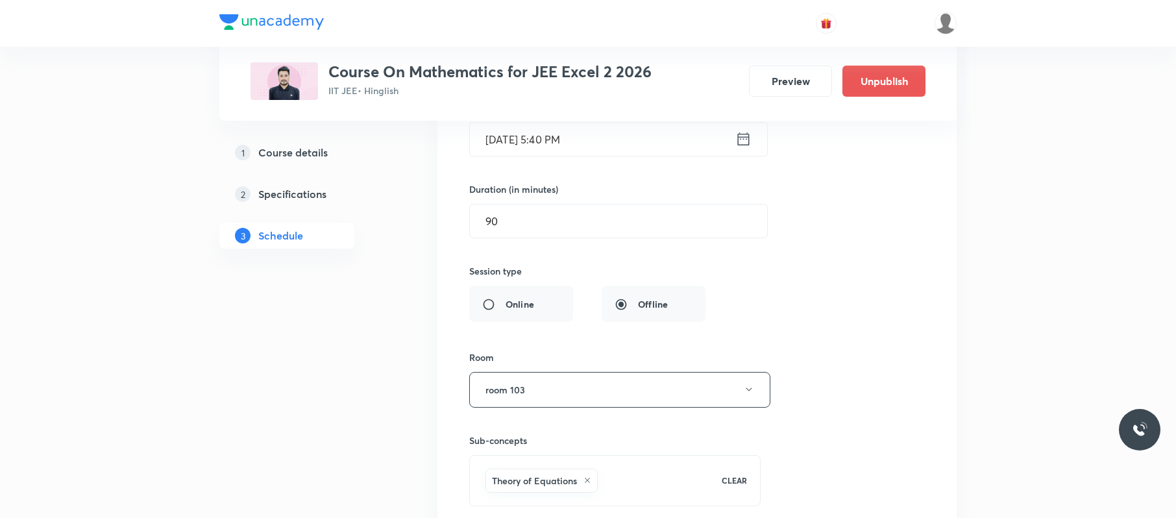
click at [619, 156] on input "Oct 7, 2025, 5:40 PM" at bounding box center [603, 139] width 266 height 33
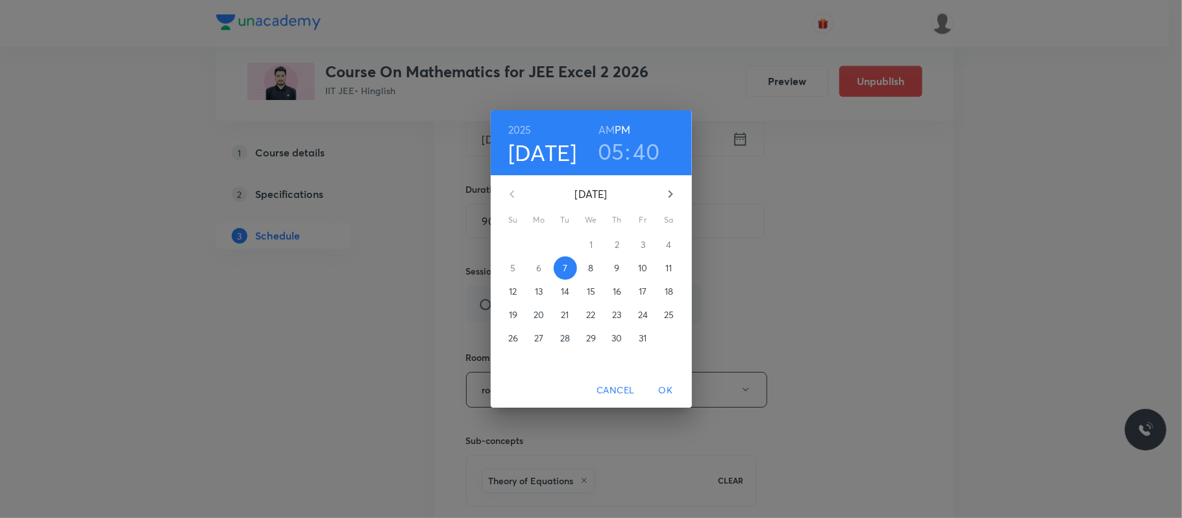
click at [623, 151] on h3 "05" at bounding box center [611, 151] width 27 height 27
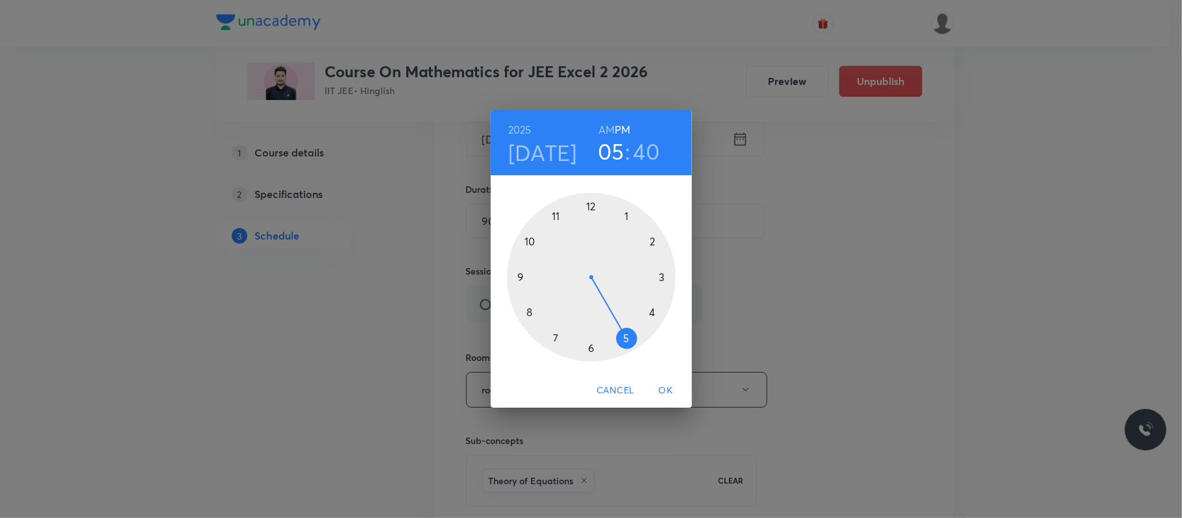
click at [653, 312] on div at bounding box center [591, 277] width 169 height 169
click at [589, 206] on div at bounding box center [591, 277] width 169 height 169
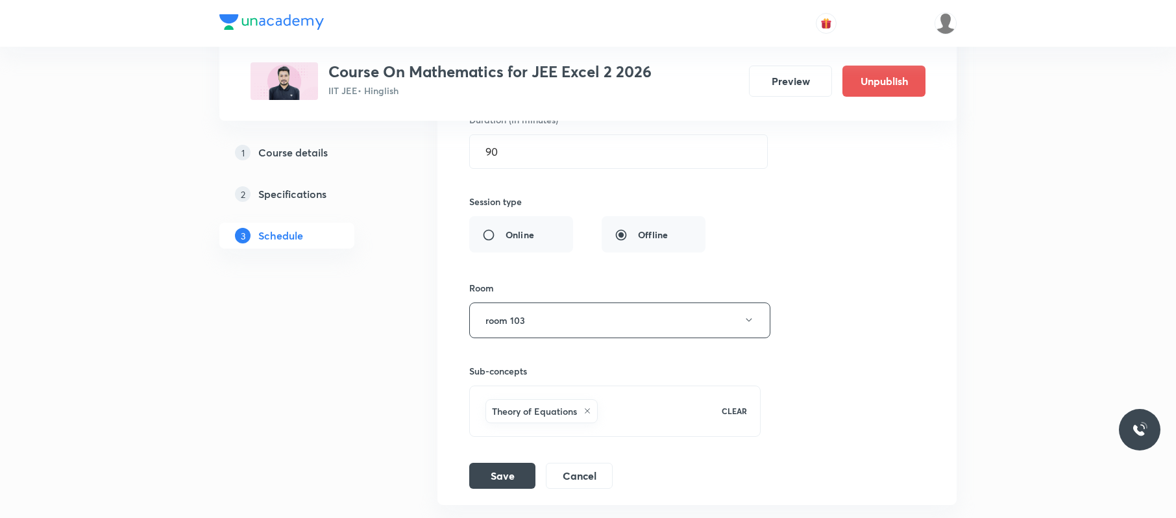
scroll to position [6492, 0]
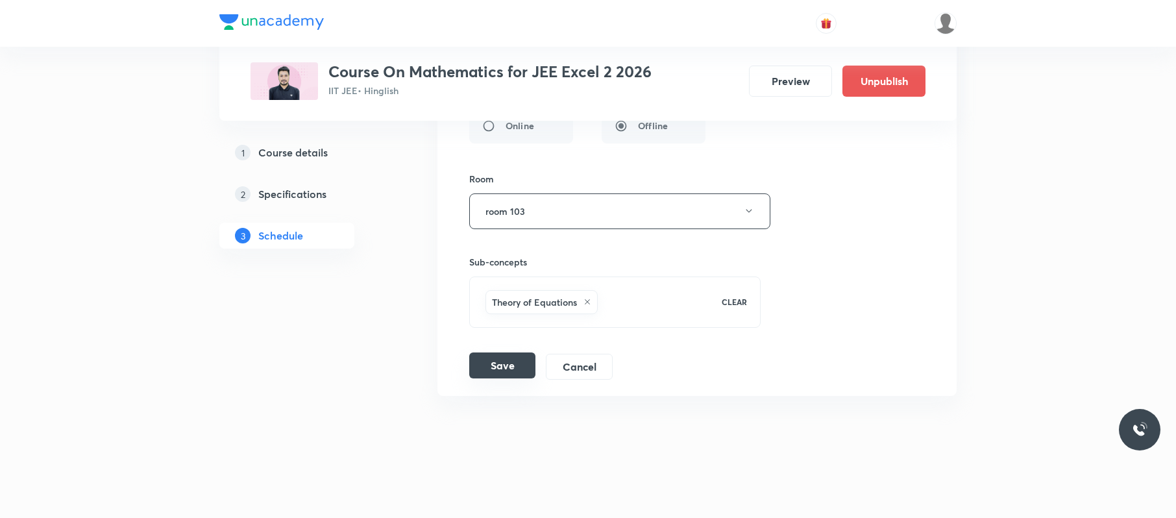
click at [512, 373] on button "Save" at bounding box center [502, 366] width 66 height 26
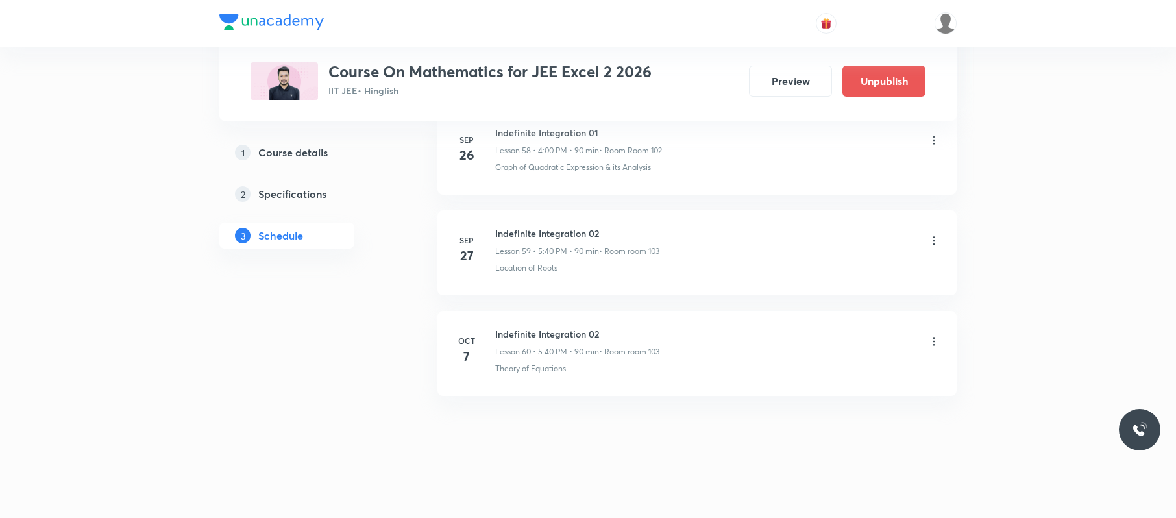
scroll to position [5989, 0]
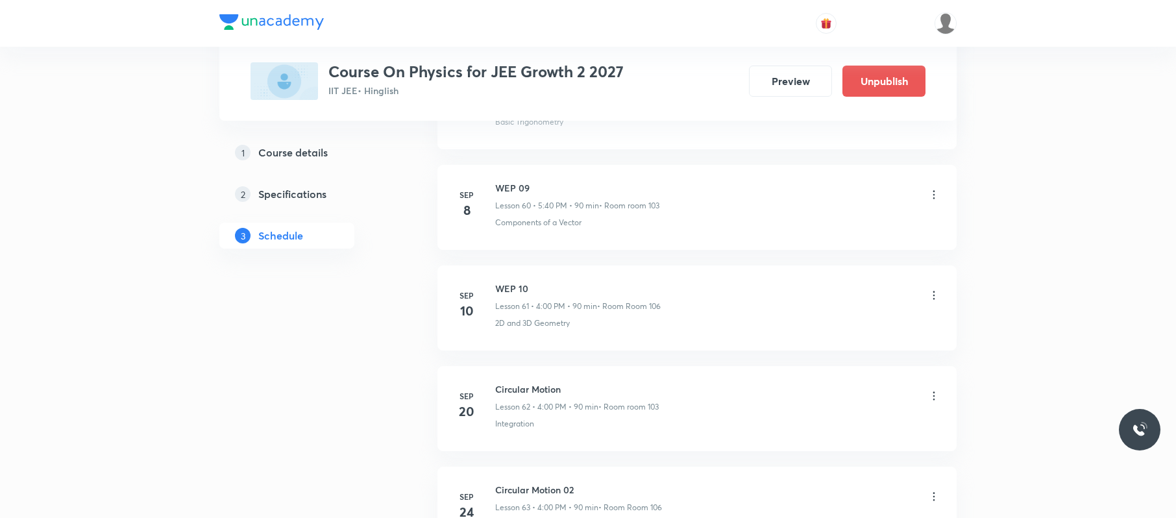
scroll to position [6706, 0]
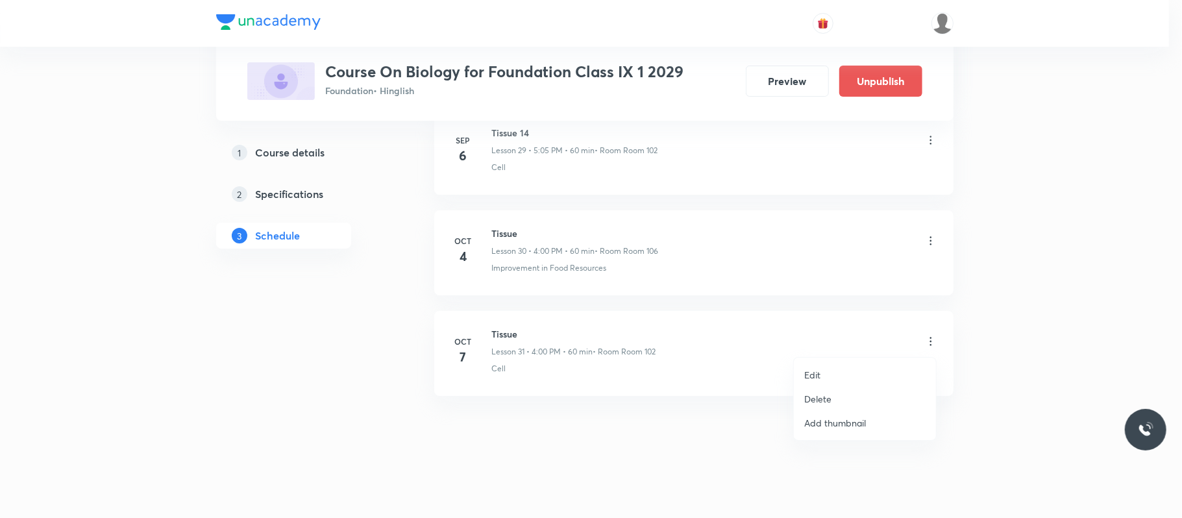
click at [844, 365] on li "Edit" at bounding box center [865, 375] width 142 height 24
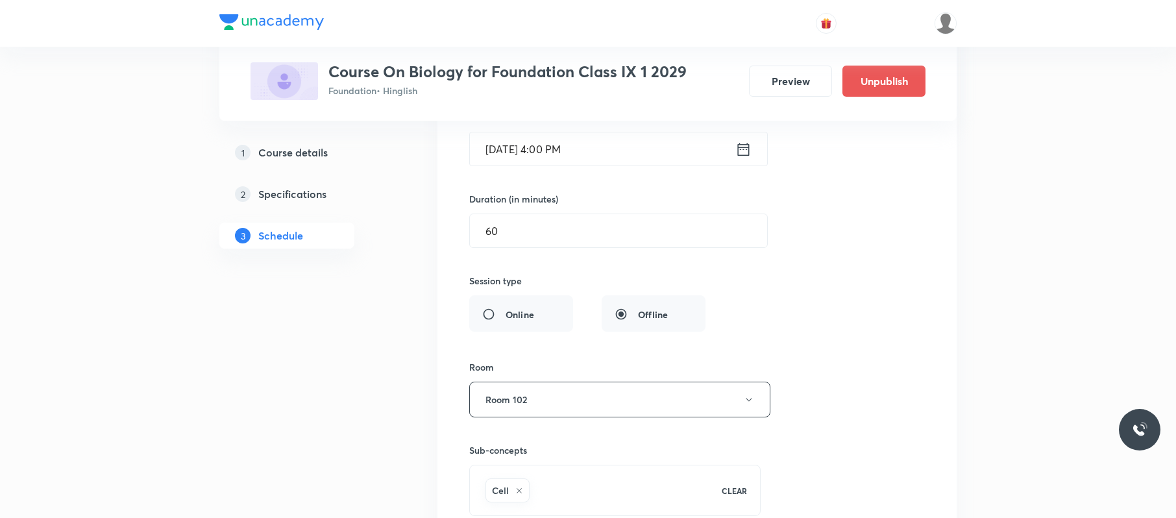
scroll to position [3275, 0]
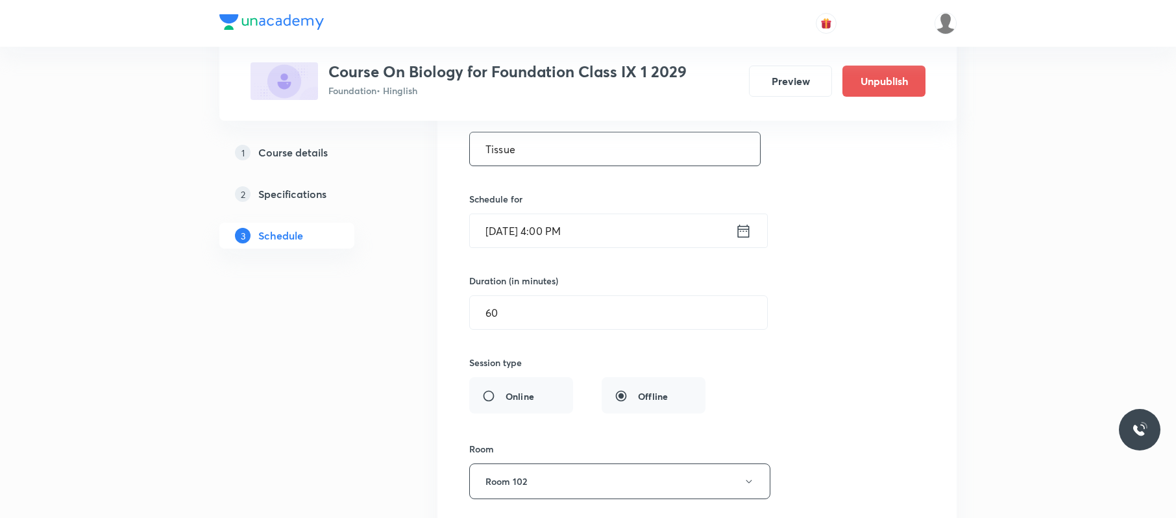
drag, startPoint x: 486, startPoint y: 167, endPoint x: 416, endPoint y: 167, distance: 69.5
paste input "Natural Resources, and Improvement in Food Resources"
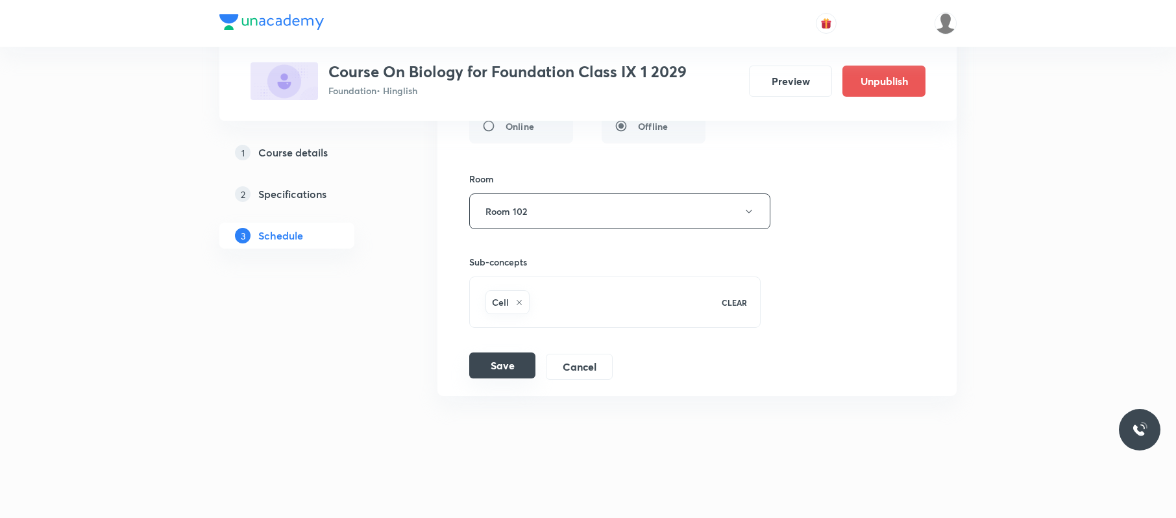
type input "Natural Resources, and Improvement in Food Resources"
click at [509, 374] on button "Save" at bounding box center [502, 366] width 66 height 26
